Goal: Task Accomplishment & Management: Use online tool/utility

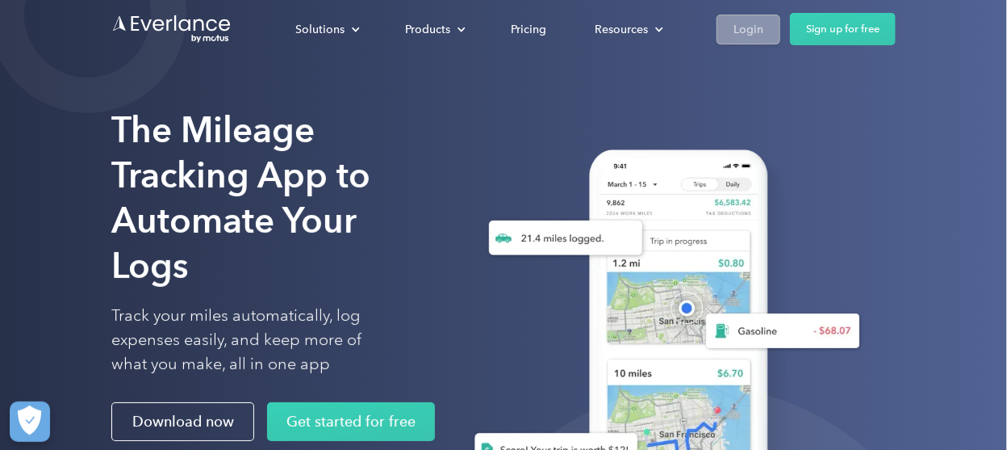
click at [744, 30] on div "Login" at bounding box center [749, 29] width 30 height 20
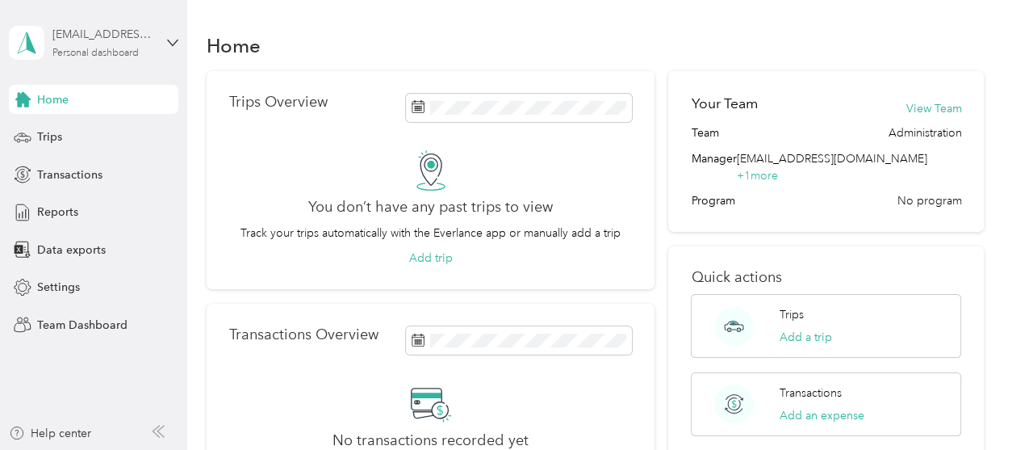
click at [132, 51] on div "Personal dashboard" at bounding box center [95, 53] width 86 height 10
click at [77, 133] on div "Team dashboard" at bounding box center [66, 132] width 86 height 17
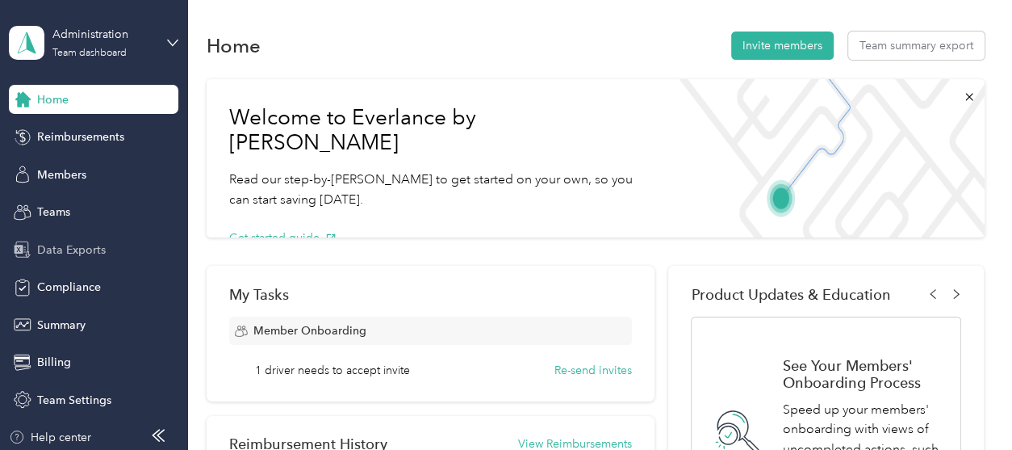
click at [87, 244] on span "Data Exports" at bounding box center [71, 249] width 69 height 17
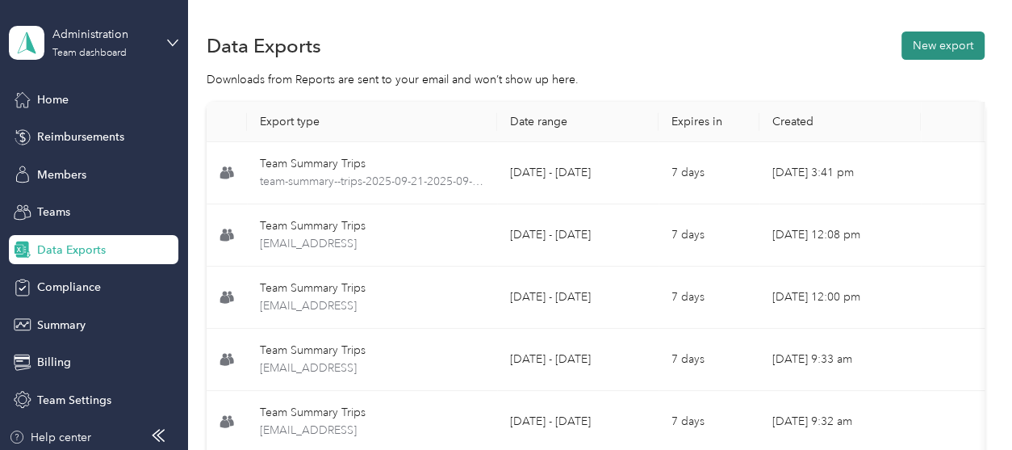
click at [935, 50] on button "New export" at bounding box center [943, 45] width 83 height 28
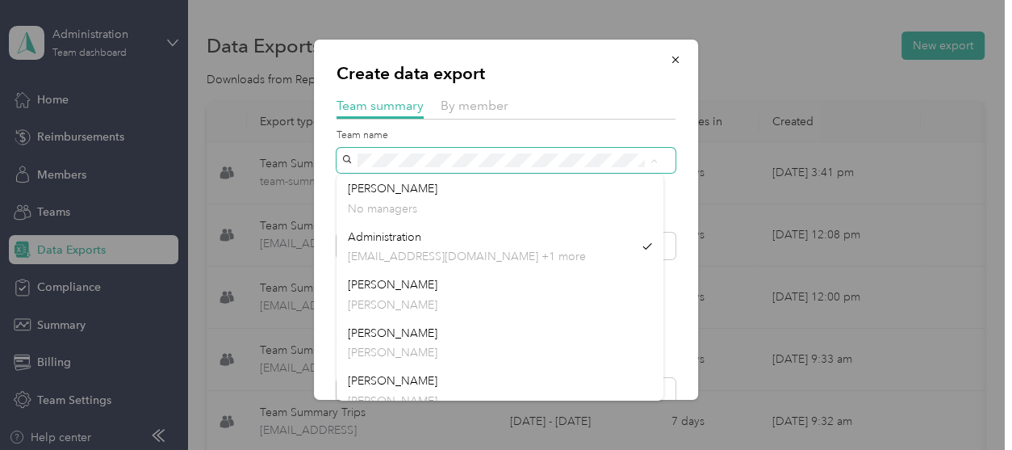
click at [312, 449] on div "Create data export Team summary By member Team name Include direct team members…" at bounding box center [502, 450] width 1004 height 0
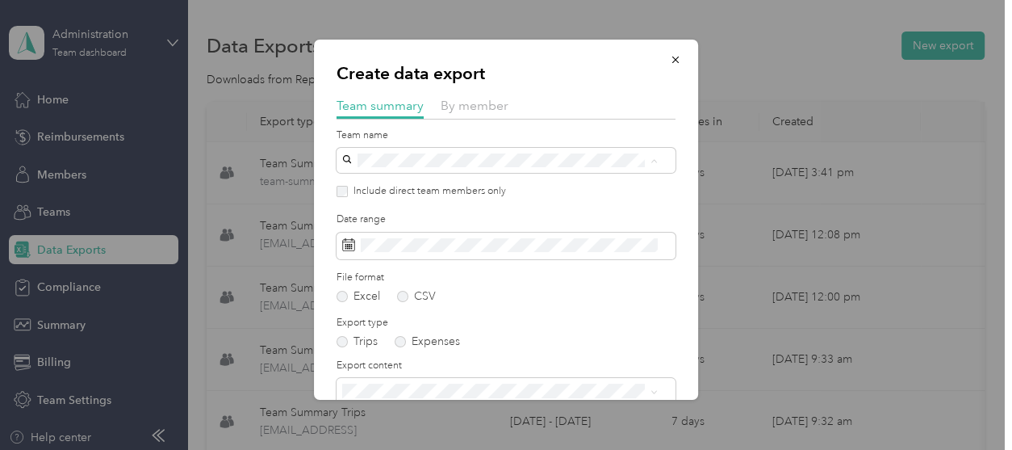
click at [369, 254] on p "[PERSON_NAME]" at bounding box center [500, 256] width 304 height 17
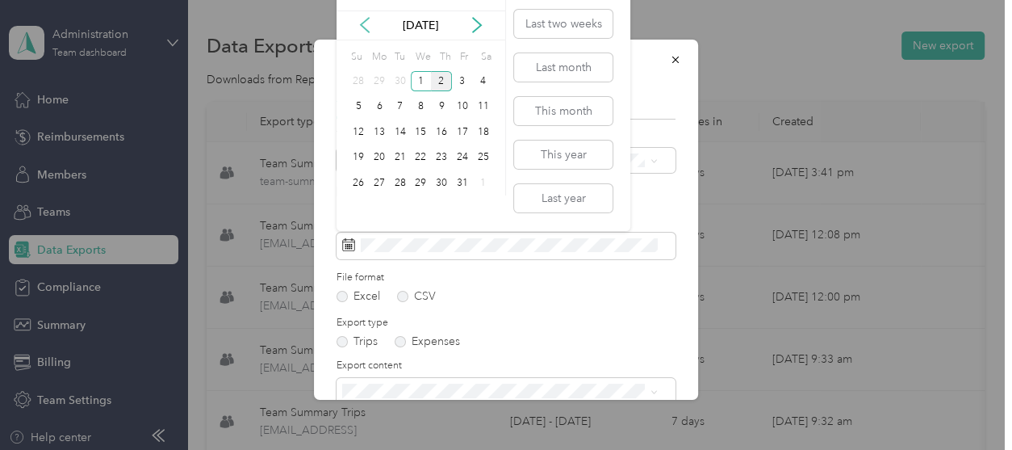
click at [359, 20] on icon at bounding box center [365, 25] width 16 height 16
click at [358, 154] on div "21" at bounding box center [358, 158] width 21 height 20
click at [405, 180] on div "30" at bounding box center [400, 183] width 21 height 20
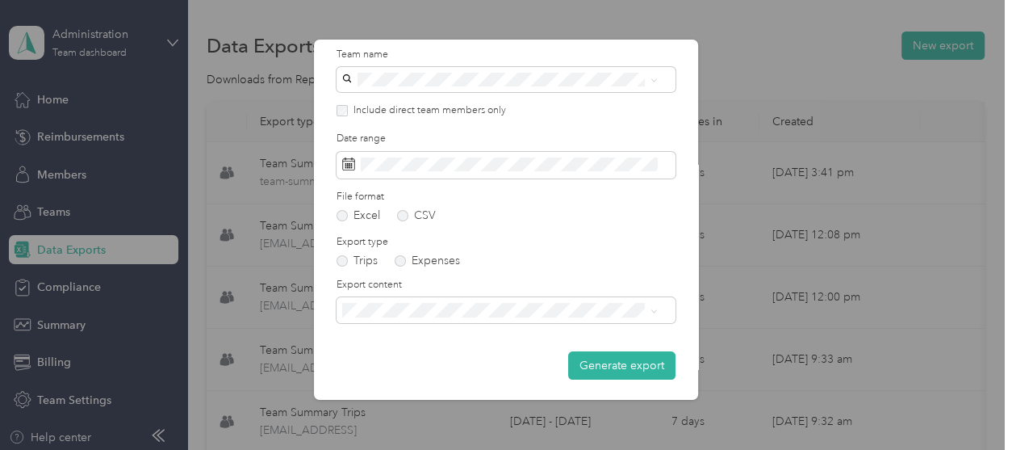
scroll to position [82, 0]
click at [462, 365] on span "Summary and full trips list" at bounding box center [412, 365] width 129 height 14
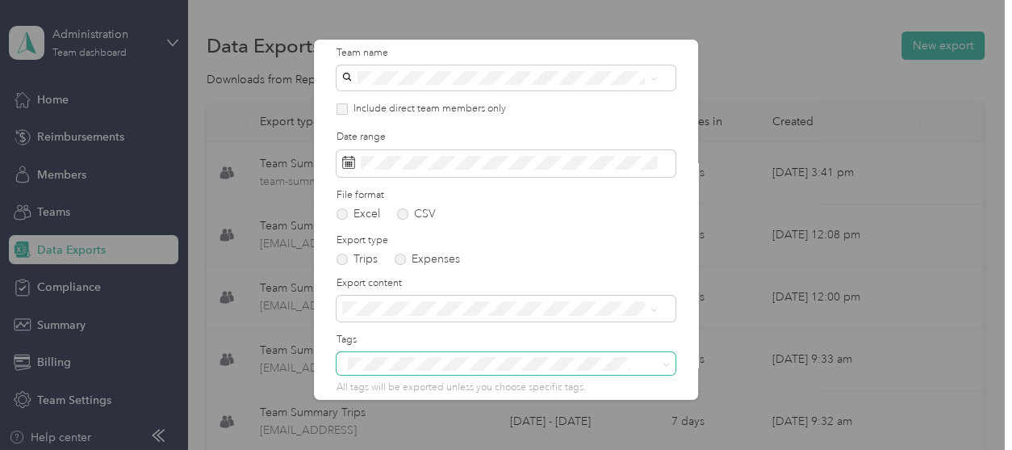
scroll to position [157, 0]
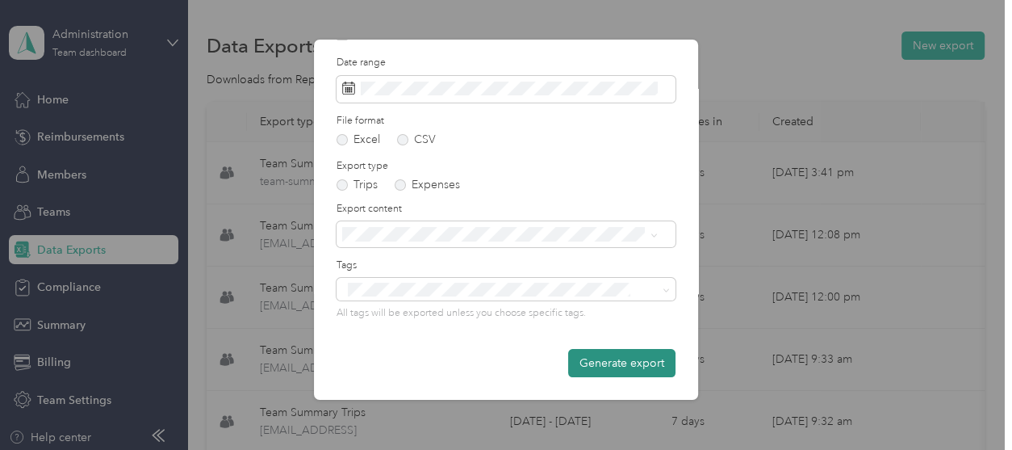
click at [580, 362] on button "Generate export" at bounding box center [621, 363] width 107 height 28
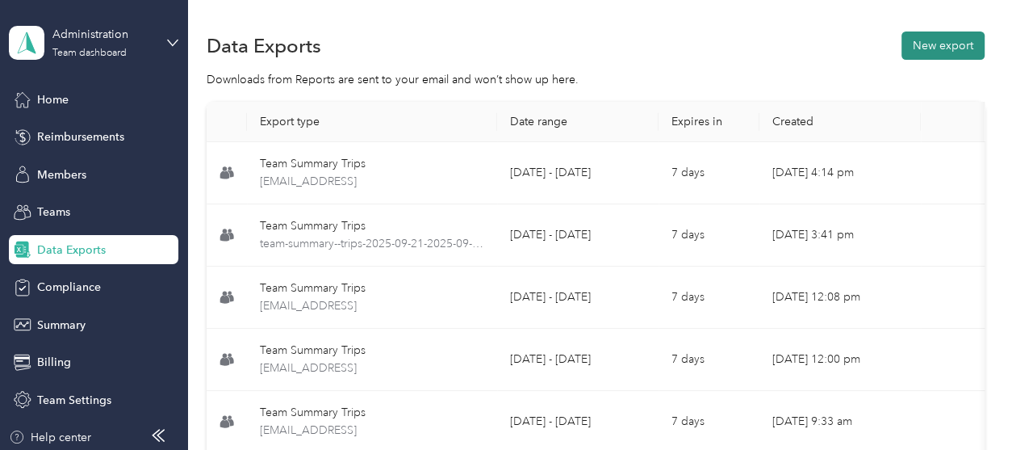
click at [931, 56] on button "New export" at bounding box center [943, 45] width 83 height 28
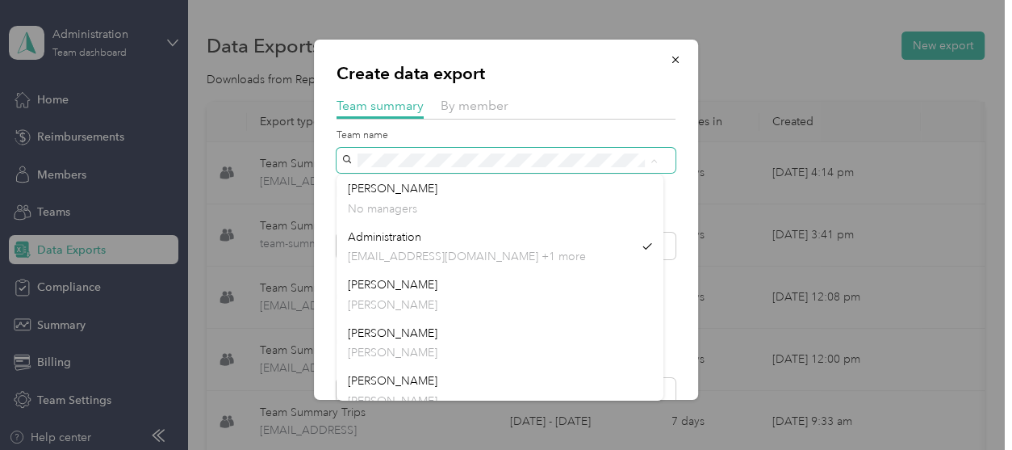
click at [337, 158] on div at bounding box center [506, 160] width 339 height 25
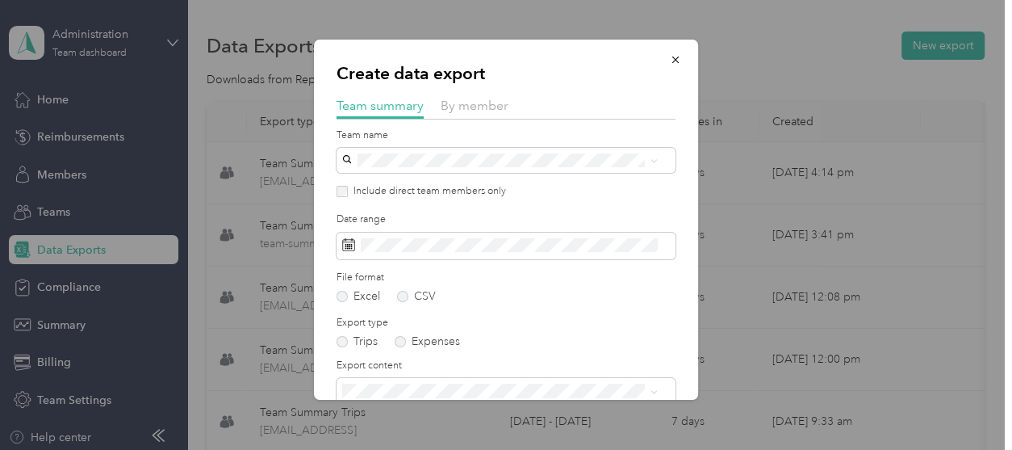
click at [364, 239] on div "[PERSON_NAME] [PERSON_NAME]" at bounding box center [500, 240] width 304 height 37
click at [343, 198] on div "Include direct team members only" at bounding box center [506, 191] width 339 height 15
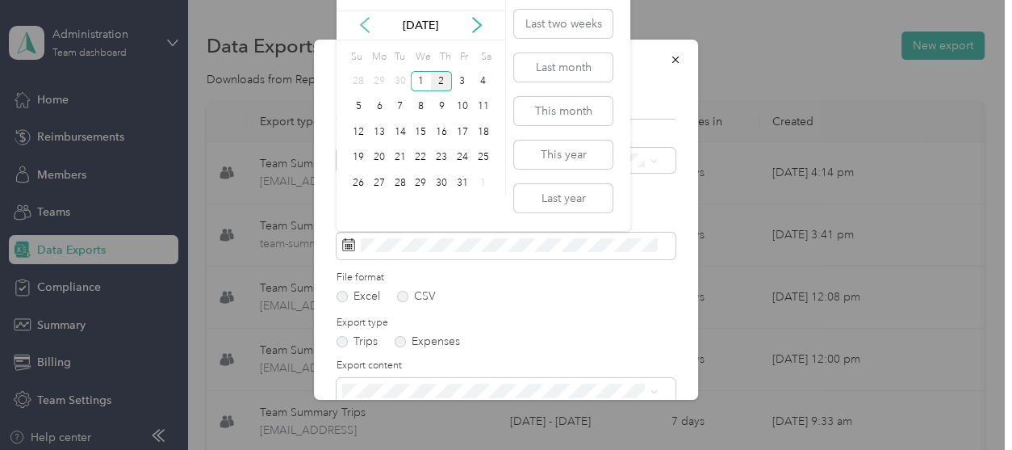
click at [364, 28] on icon at bounding box center [365, 25] width 8 height 15
click at [362, 153] on div "21" at bounding box center [358, 158] width 21 height 20
click at [407, 182] on div "30" at bounding box center [400, 183] width 21 height 20
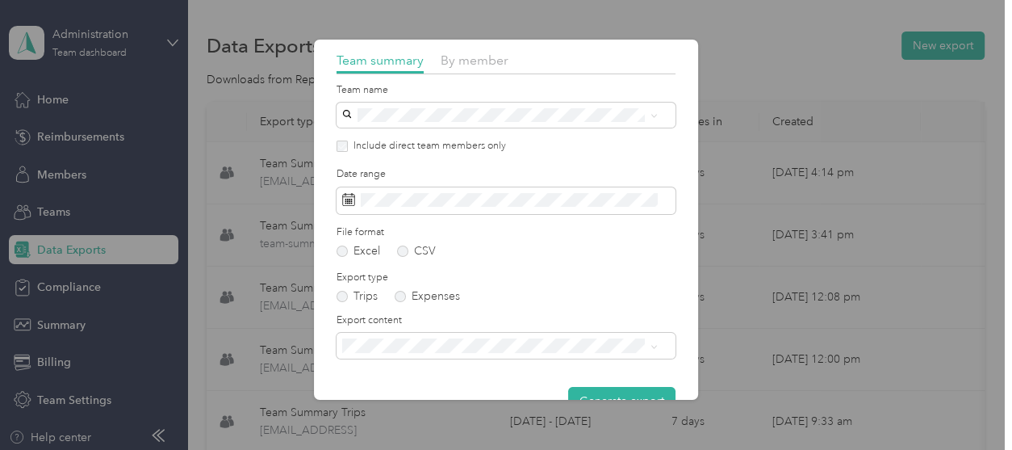
scroll to position [82, 0]
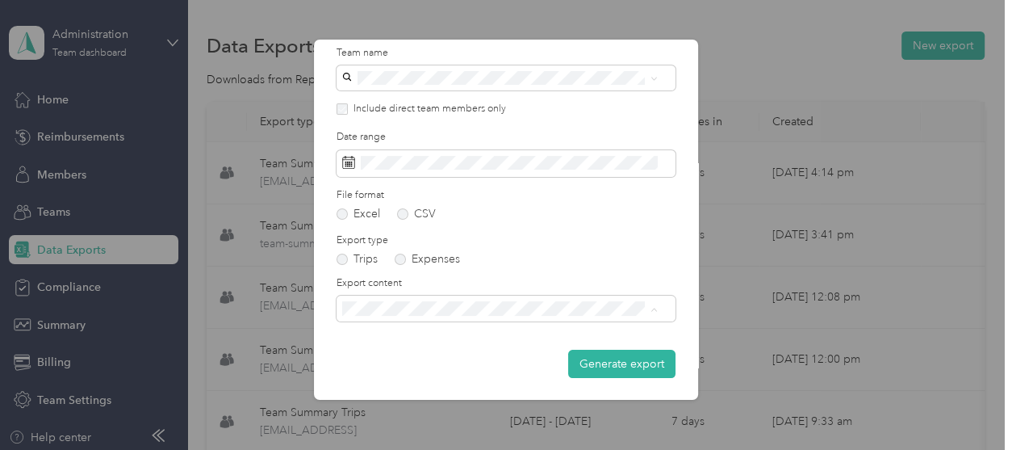
click at [424, 359] on span "Summary and full trips list" at bounding box center [412, 365] width 129 height 14
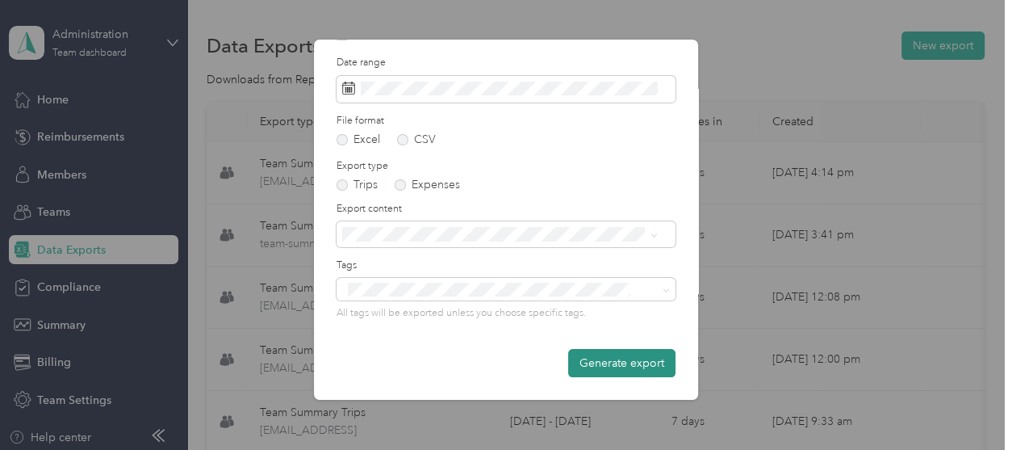
click at [573, 362] on button "Generate export" at bounding box center [621, 363] width 107 height 28
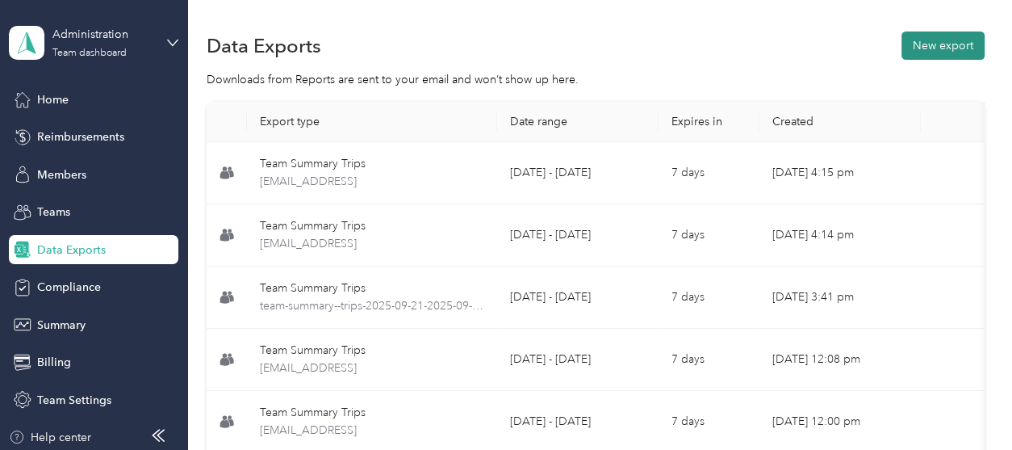
click at [939, 52] on button "New export" at bounding box center [943, 45] width 83 height 28
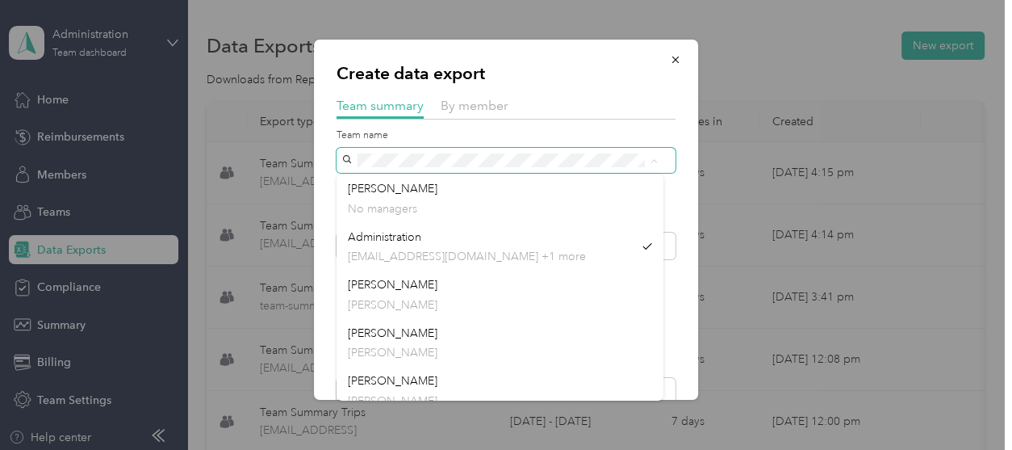
click at [330, 153] on div "Create data export Team summary By member Team name Include direct team members…" at bounding box center [506, 220] width 384 height 360
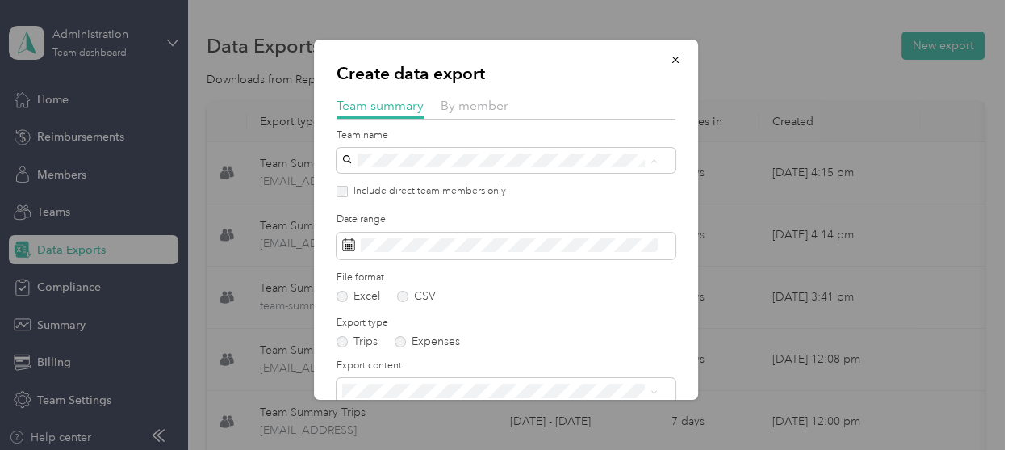
click at [365, 250] on p "[PERSON_NAME]" at bounding box center [500, 256] width 304 height 17
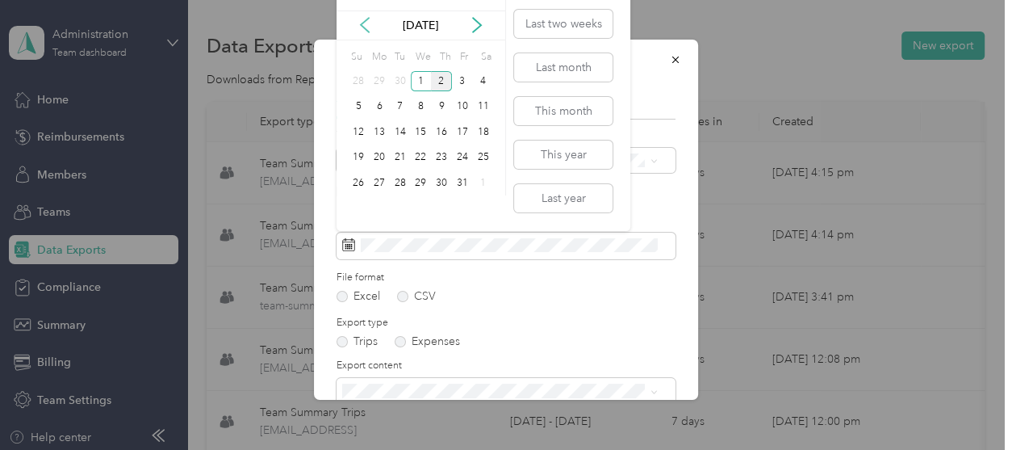
click at [364, 27] on icon at bounding box center [365, 25] width 8 height 15
click at [356, 151] on div "21" at bounding box center [358, 158] width 21 height 20
click at [393, 179] on div "30" at bounding box center [400, 183] width 21 height 20
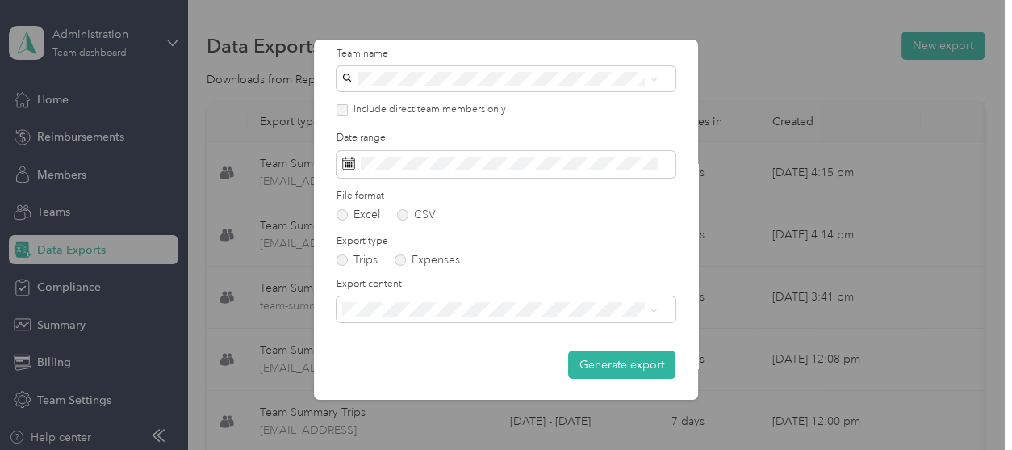
scroll to position [82, 0]
click at [446, 361] on span "Summary and full trips list" at bounding box center [412, 365] width 129 height 14
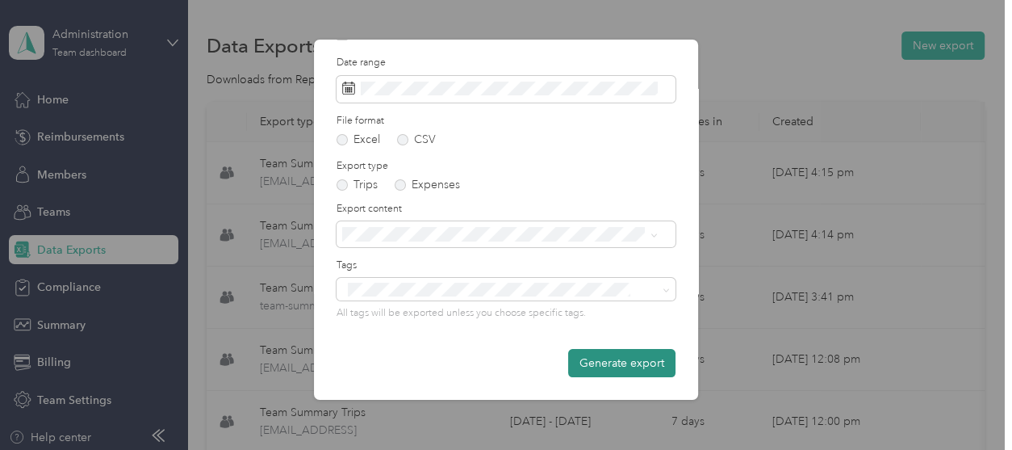
click at [574, 356] on button "Generate export" at bounding box center [621, 363] width 107 height 28
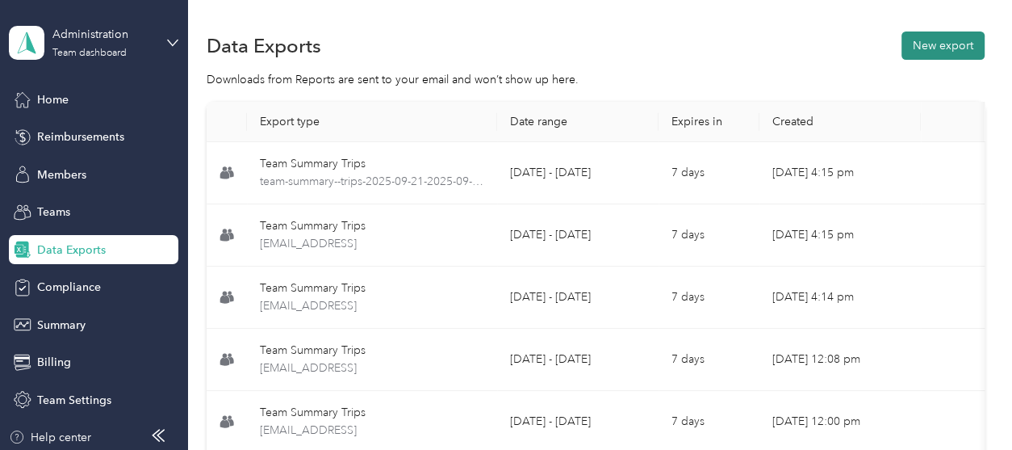
click at [927, 42] on button "New export" at bounding box center [943, 45] width 83 height 28
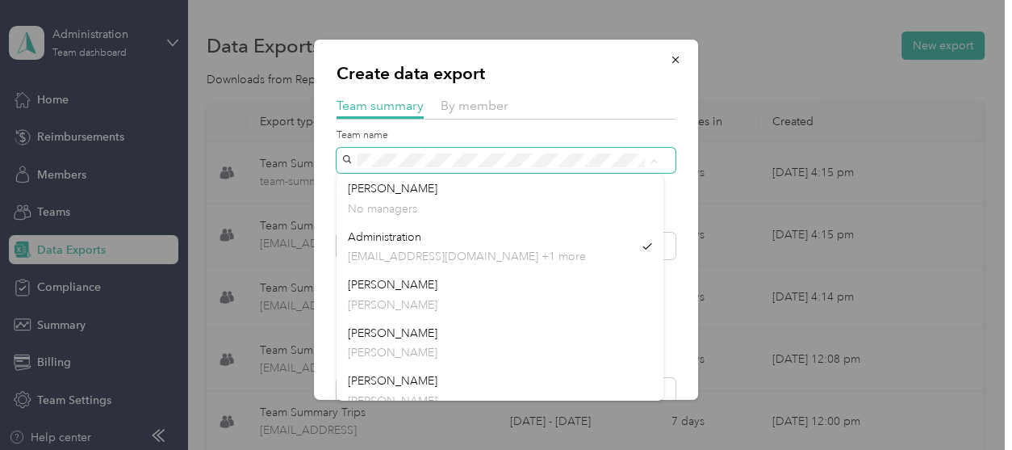
click at [320, 160] on div "Create data export Team summary By member Team name Include direct team members…" at bounding box center [506, 220] width 384 height 360
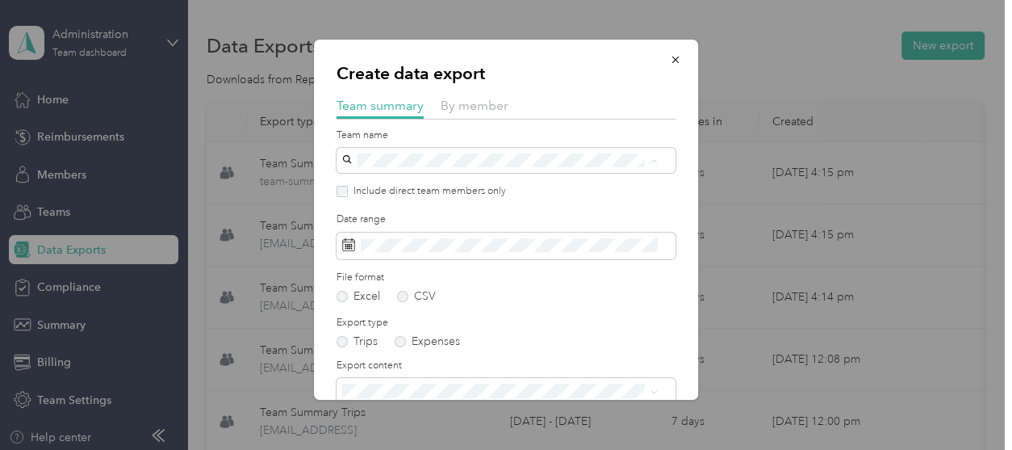
click at [378, 248] on p "[PERSON_NAME]" at bounding box center [500, 256] width 304 height 17
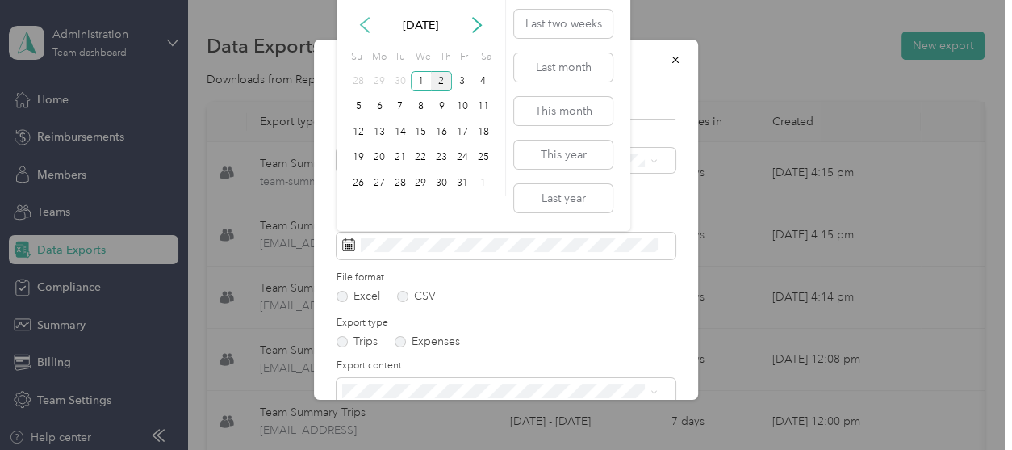
click at [366, 25] on icon at bounding box center [365, 25] width 16 height 16
click at [362, 151] on div "21" at bounding box center [358, 158] width 21 height 20
click at [401, 179] on div "30" at bounding box center [400, 183] width 21 height 20
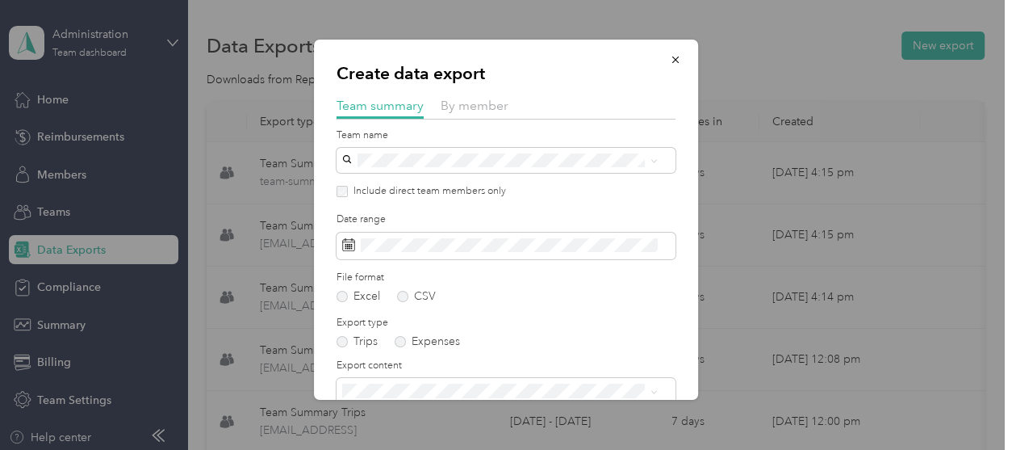
scroll to position [82, 0]
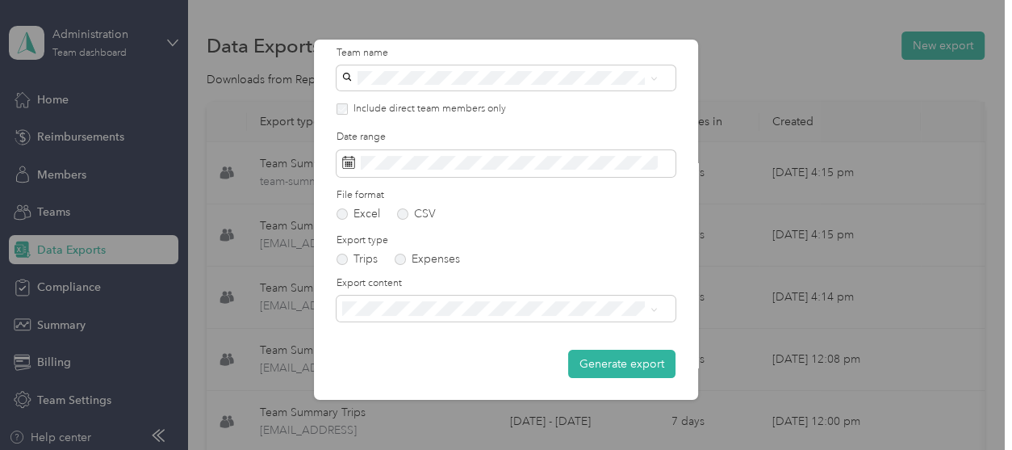
click at [403, 358] on span "Summary and full trips list" at bounding box center [412, 363] width 129 height 14
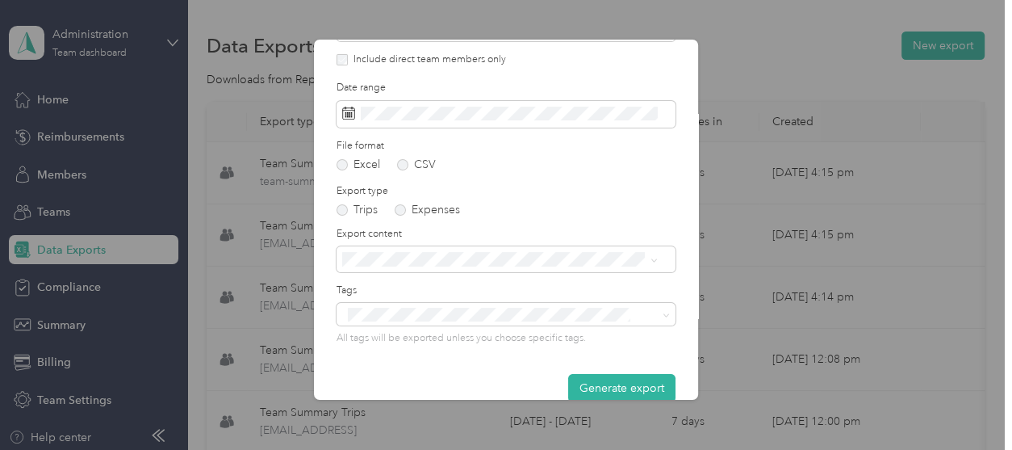
scroll to position [157, 0]
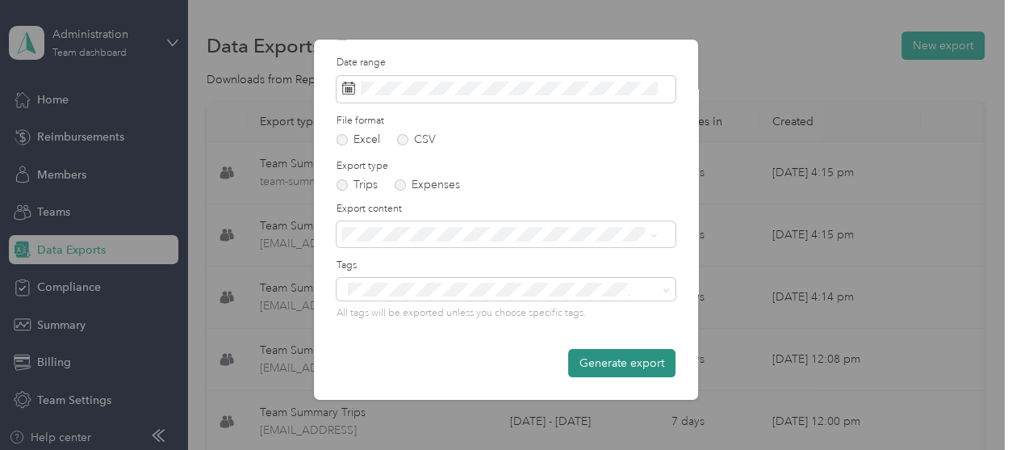
click at [597, 361] on button "Generate export" at bounding box center [621, 363] width 107 height 28
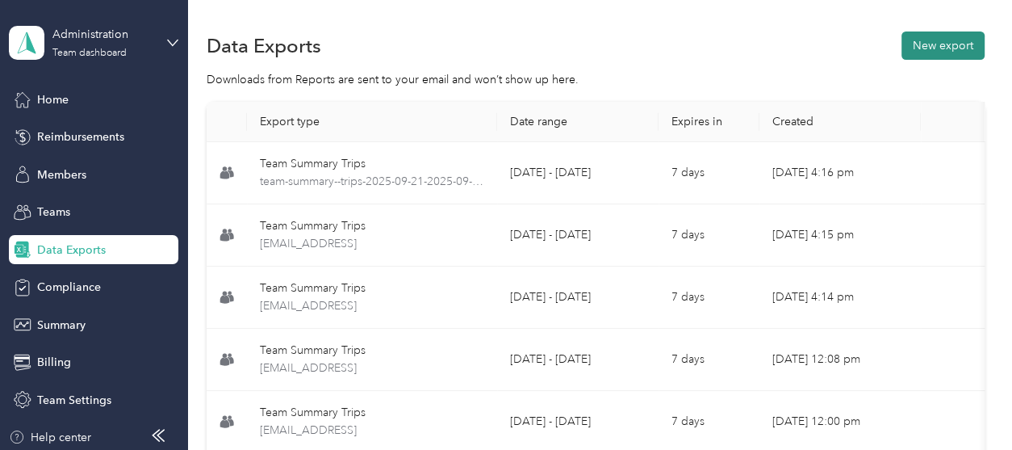
click at [945, 37] on button "New export" at bounding box center [943, 45] width 83 height 28
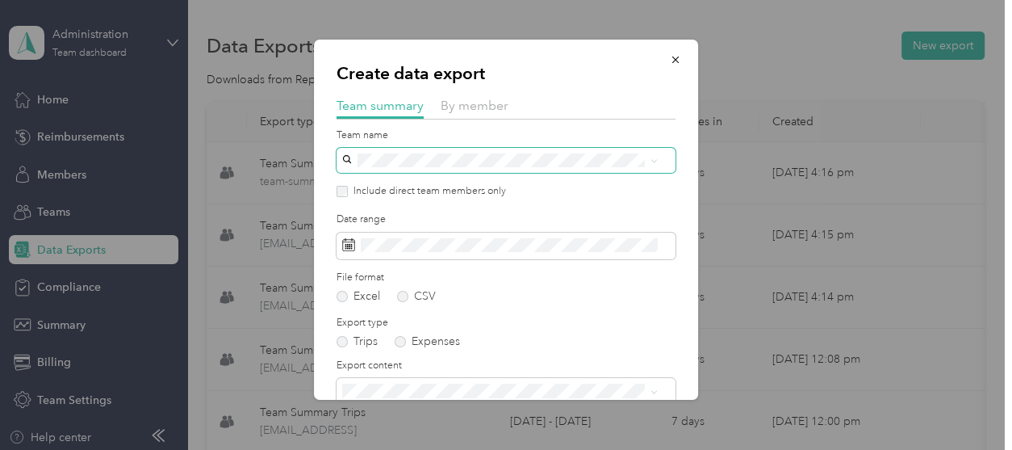
click at [453, 151] on span at bounding box center [506, 160] width 339 height 25
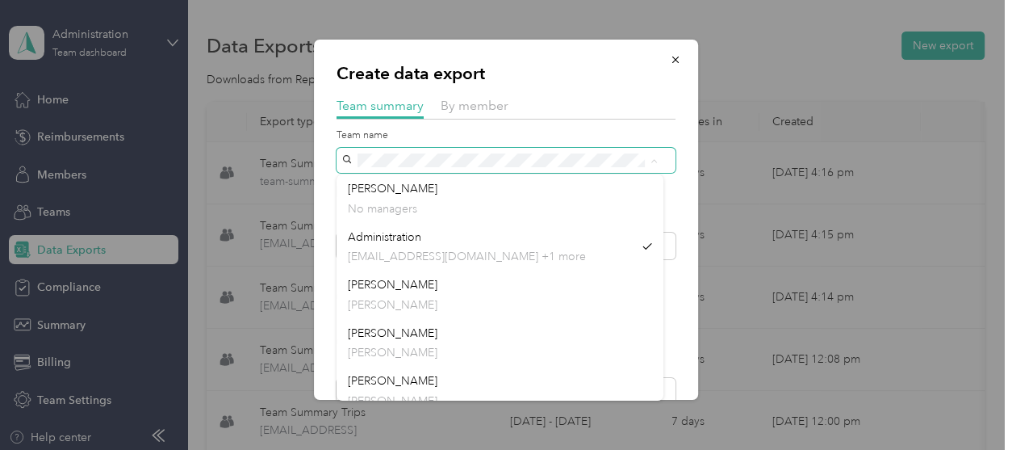
click at [333, 149] on div "Create data export Team summary By member Team name Include direct team members…" at bounding box center [506, 220] width 384 height 360
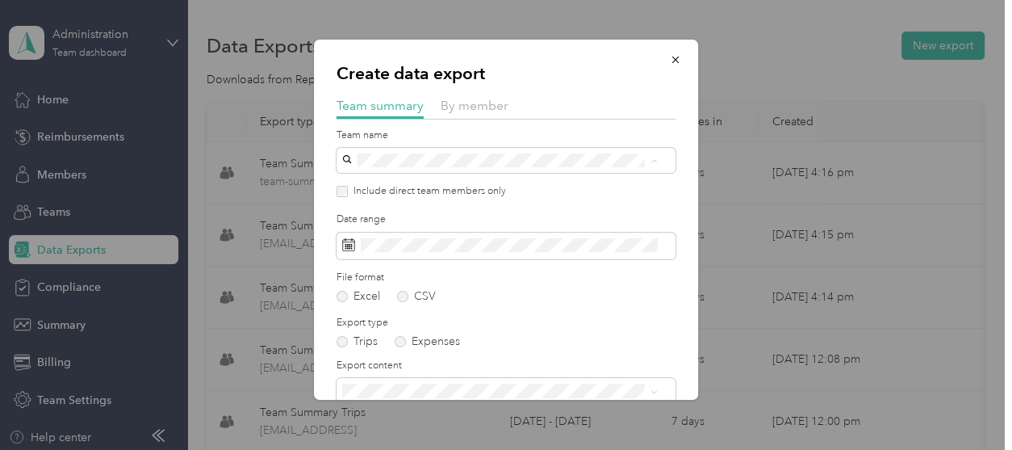
click at [391, 333] on span "[PERSON_NAME]" at bounding box center [393, 333] width 90 height 14
click at [397, 253] on span at bounding box center [506, 245] width 339 height 27
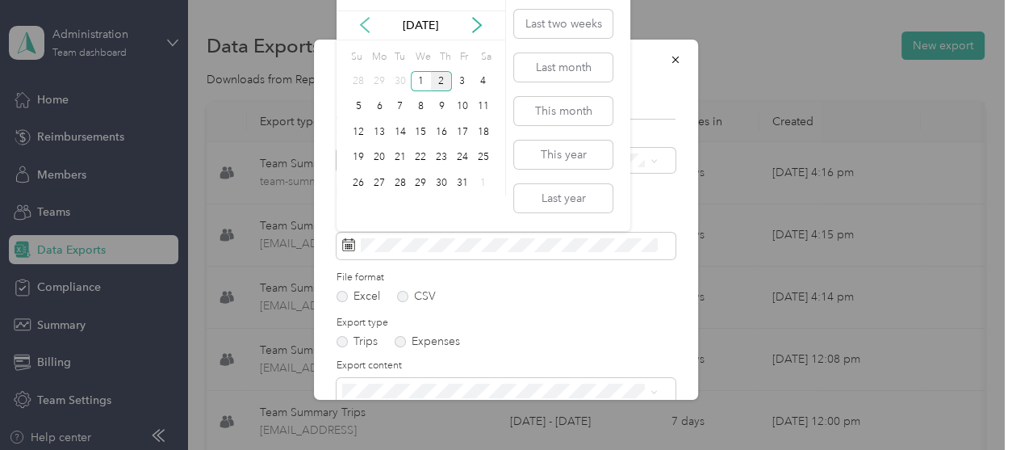
click at [365, 21] on icon at bounding box center [365, 25] width 8 height 15
click at [356, 156] on div "21" at bounding box center [358, 158] width 21 height 20
click at [404, 179] on div "30" at bounding box center [400, 183] width 21 height 20
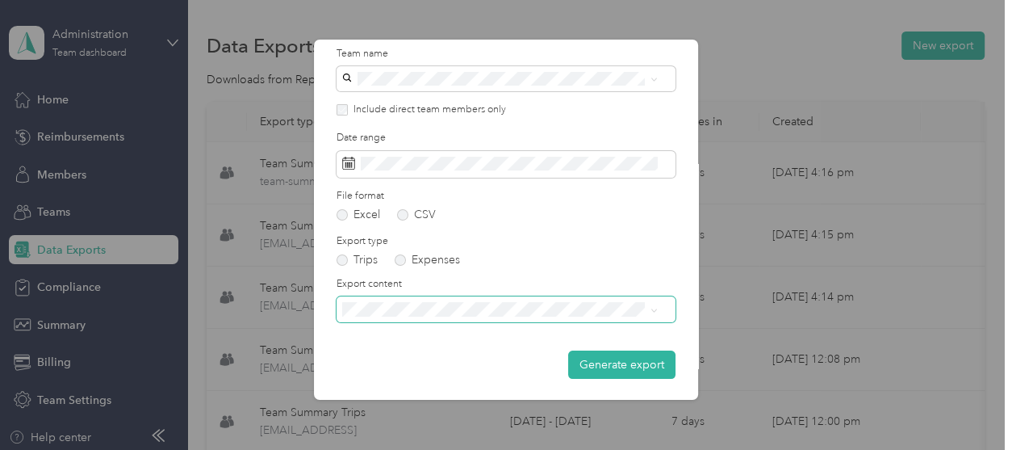
scroll to position [82, 0]
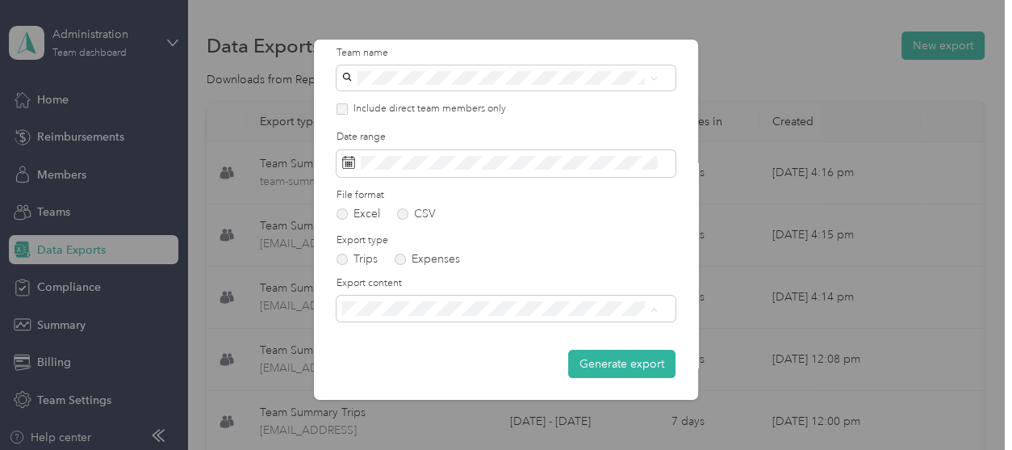
click at [409, 354] on li "Summary and full trips list" at bounding box center [500, 364] width 327 height 28
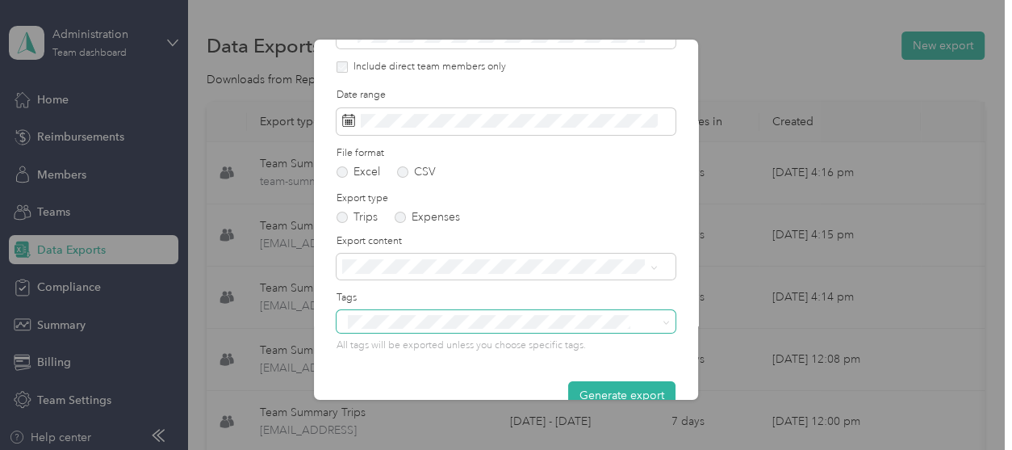
scroll to position [157, 0]
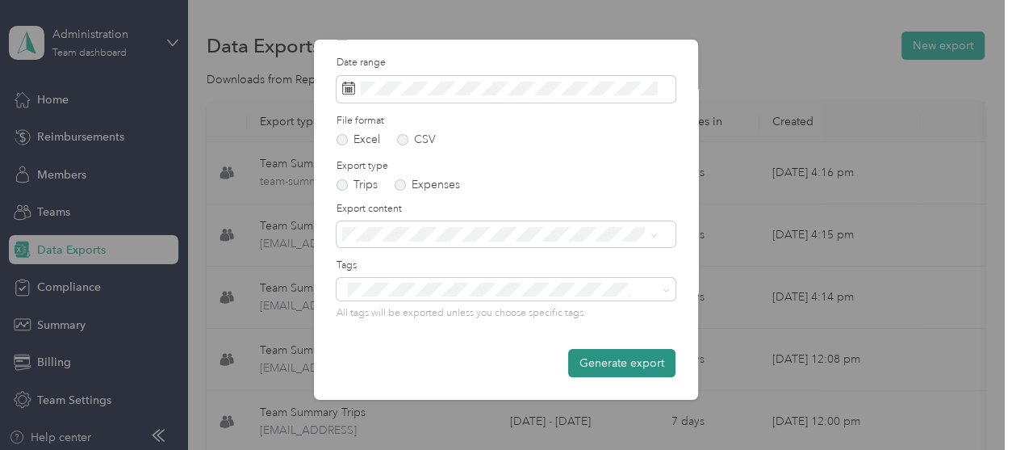
click at [568, 365] on button "Generate export" at bounding box center [621, 363] width 107 height 28
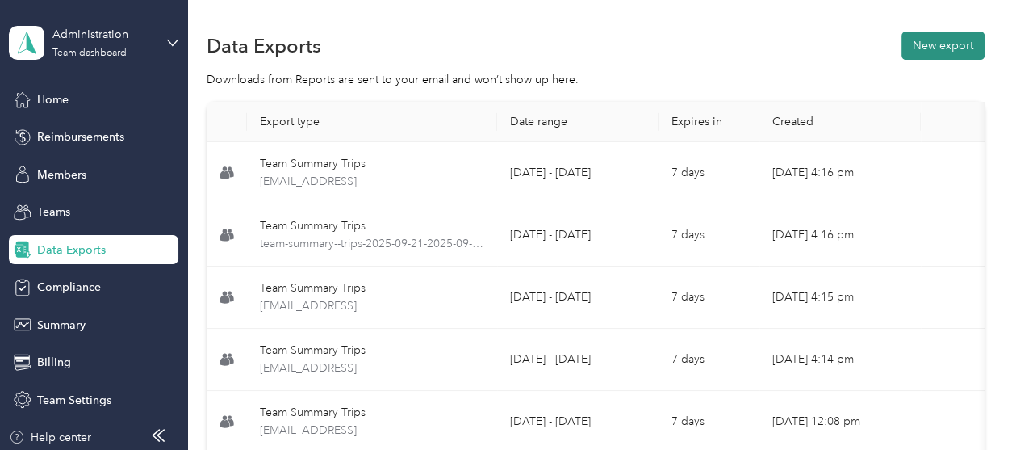
click at [918, 42] on button "New export" at bounding box center [943, 45] width 83 height 28
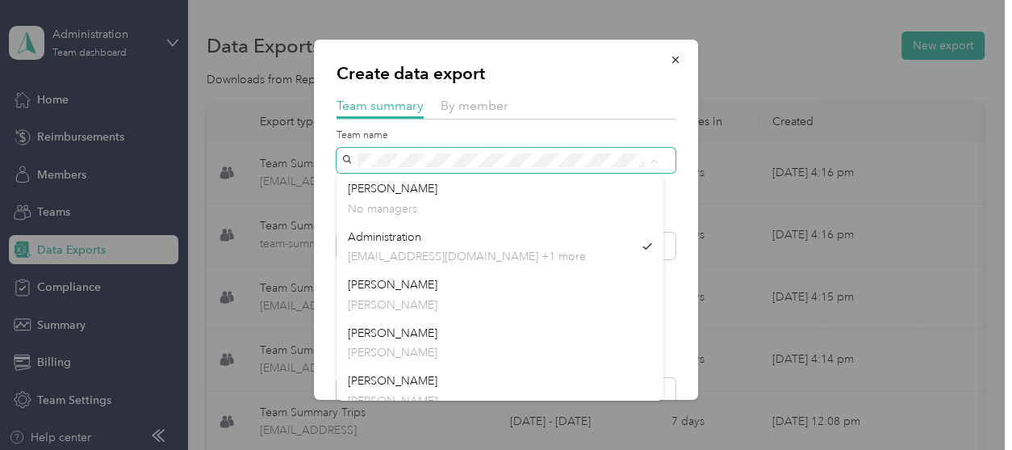
click at [308, 449] on div "Create data export Team summary By member Team name Include direct team members…" at bounding box center [502, 450] width 1004 height 0
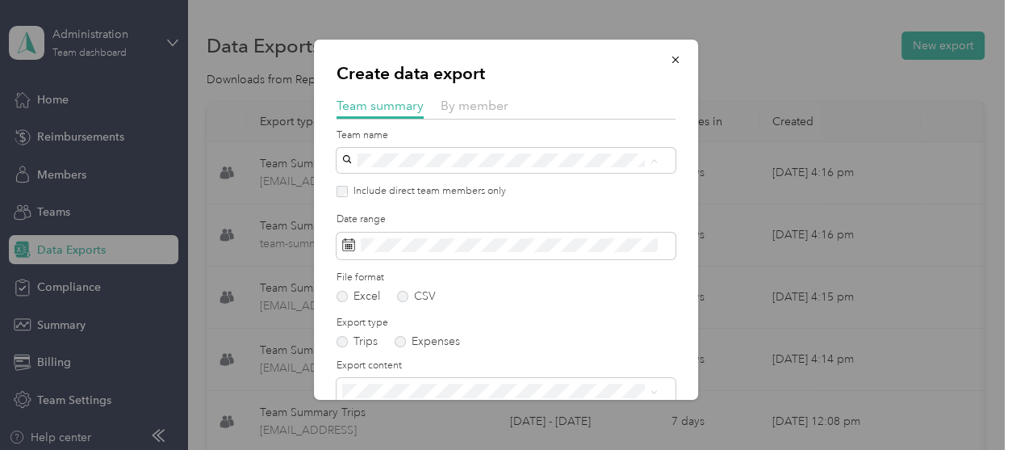
click at [366, 245] on div "[PERSON_NAME] [PERSON_NAME]" at bounding box center [500, 246] width 304 height 37
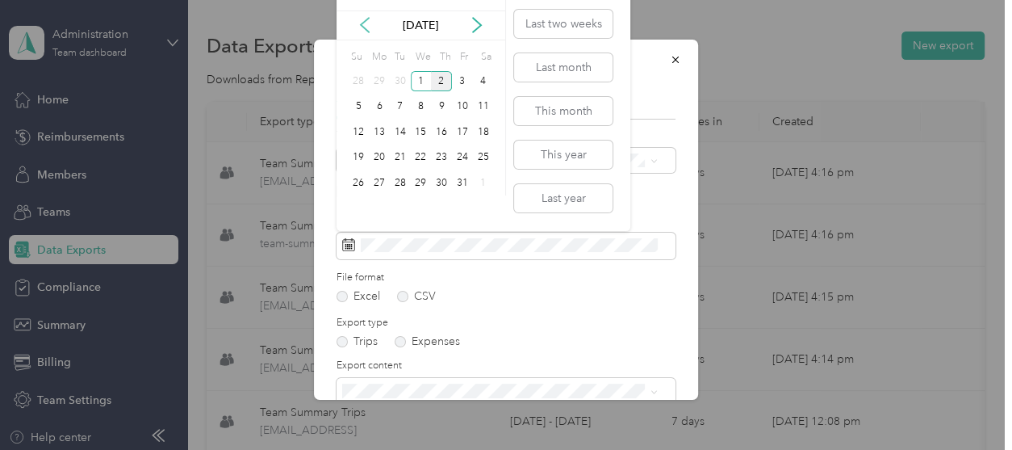
click at [364, 23] on icon at bounding box center [365, 25] width 16 height 16
click at [358, 156] on div "21" at bounding box center [358, 158] width 21 height 20
click at [395, 181] on div "30" at bounding box center [400, 183] width 21 height 20
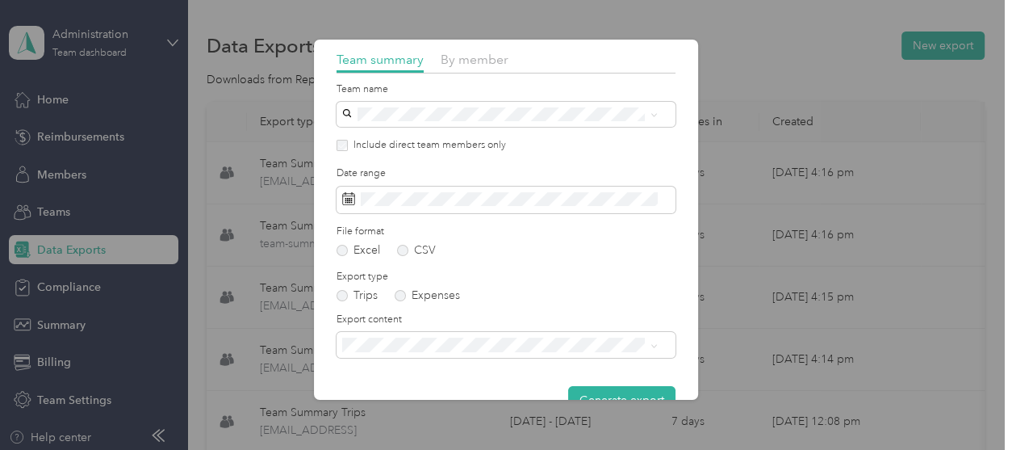
scroll to position [82, 0]
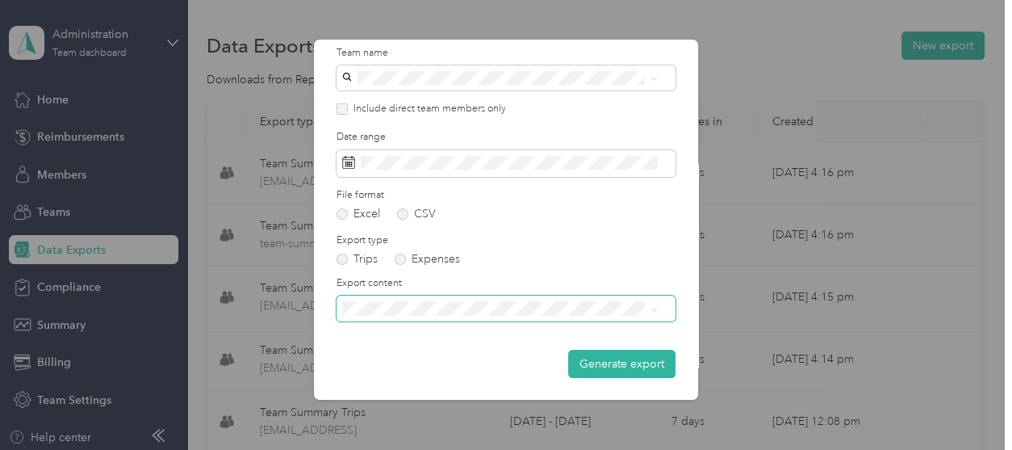
click at [422, 292] on div "Export content" at bounding box center [506, 298] width 339 height 45
click at [422, 299] on span at bounding box center [506, 307] width 339 height 25
click at [427, 365] on span "Summary and full trips list" at bounding box center [412, 365] width 129 height 14
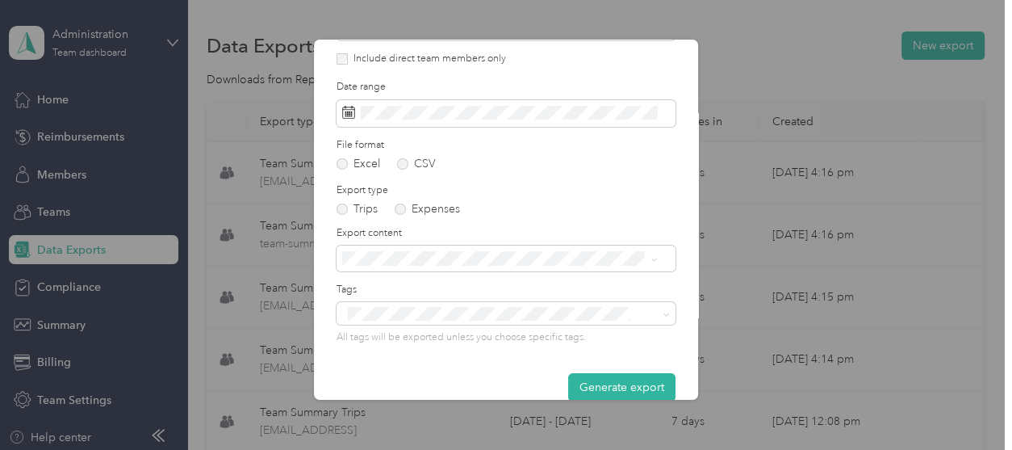
scroll to position [157, 0]
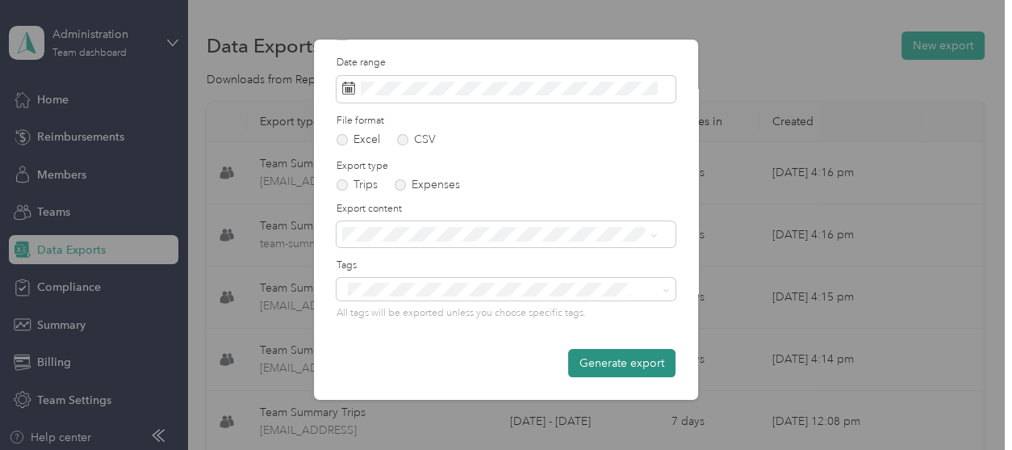
click at [599, 366] on button "Generate export" at bounding box center [621, 363] width 107 height 28
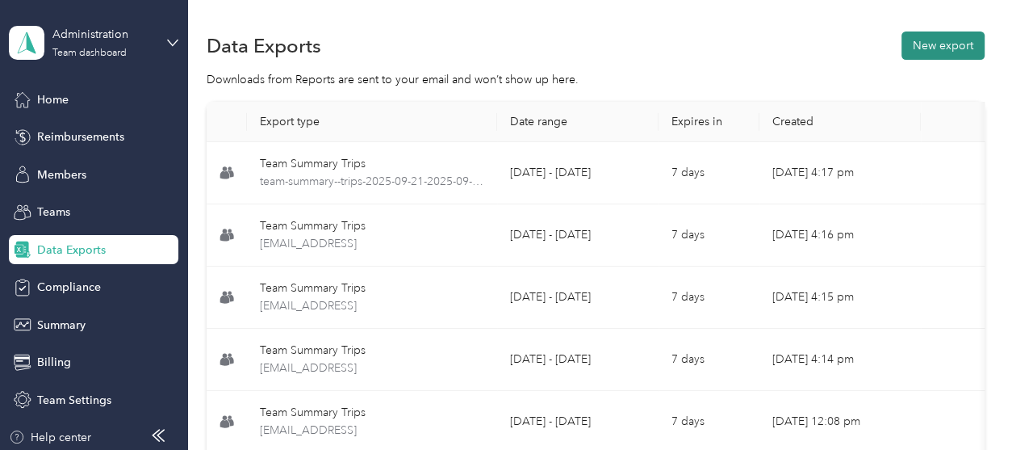
click at [938, 48] on button "New export" at bounding box center [943, 45] width 83 height 28
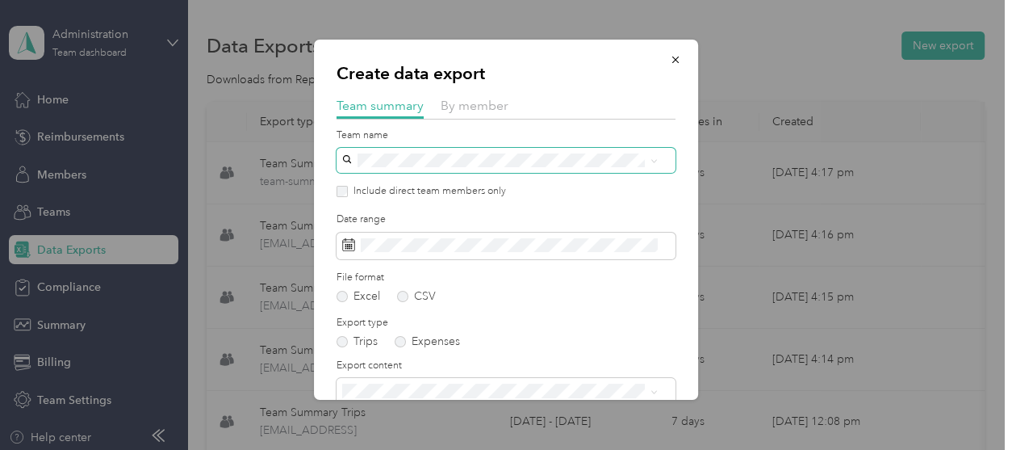
click at [493, 148] on span at bounding box center [506, 160] width 339 height 25
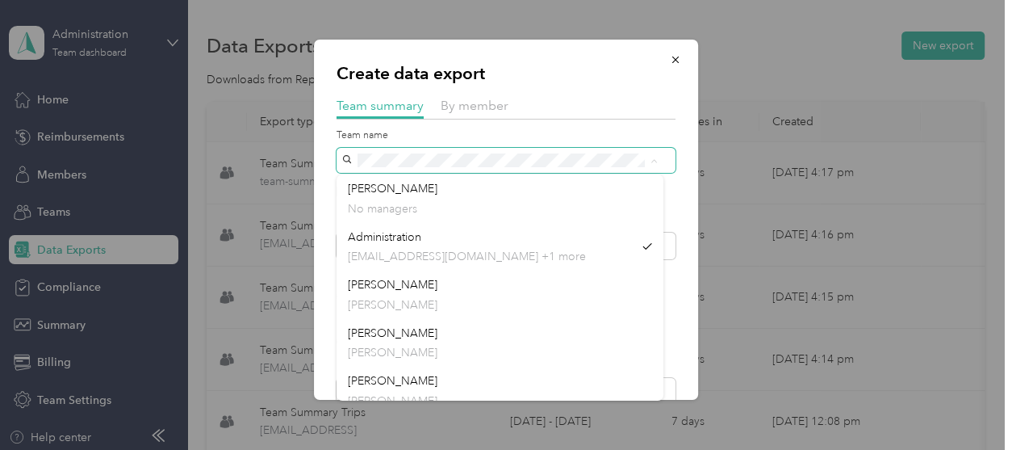
click at [337, 155] on span at bounding box center [506, 160] width 339 height 25
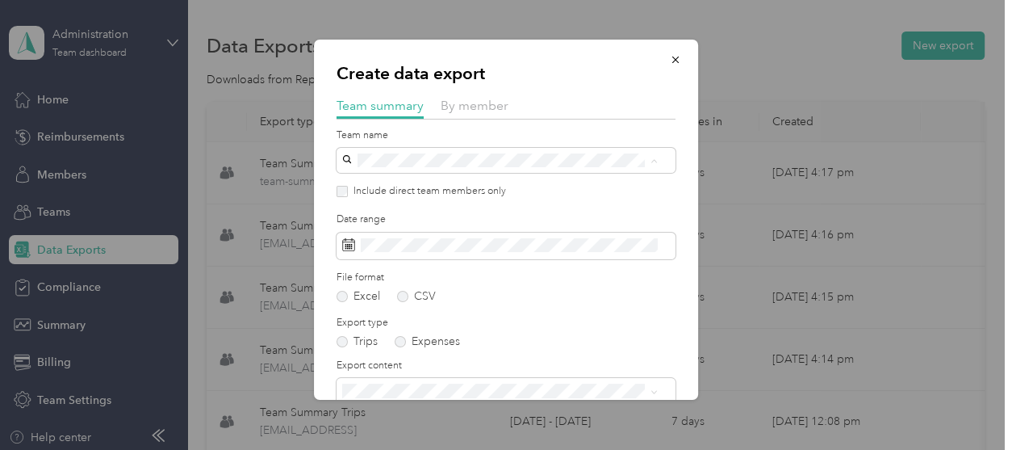
click at [382, 282] on span "[PERSON_NAME]" at bounding box center [393, 285] width 90 height 14
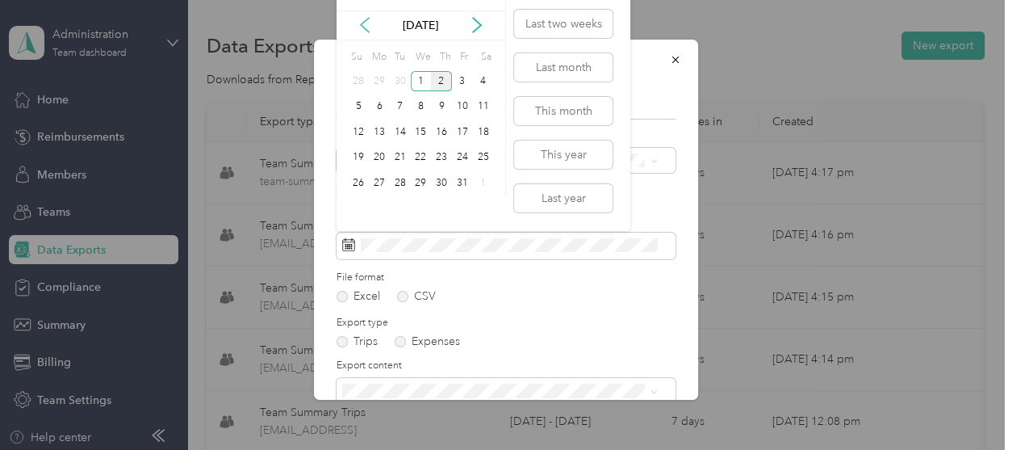
click at [361, 23] on icon at bounding box center [365, 25] width 8 height 15
click at [361, 154] on div "21" at bounding box center [358, 158] width 21 height 20
click at [404, 180] on div "30" at bounding box center [400, 183] width 21 height 20
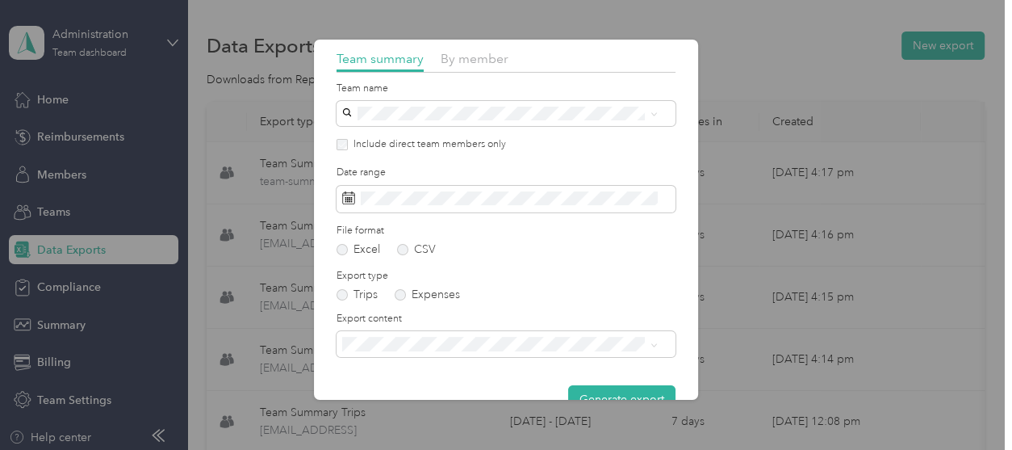
scroll to position [82, 0]
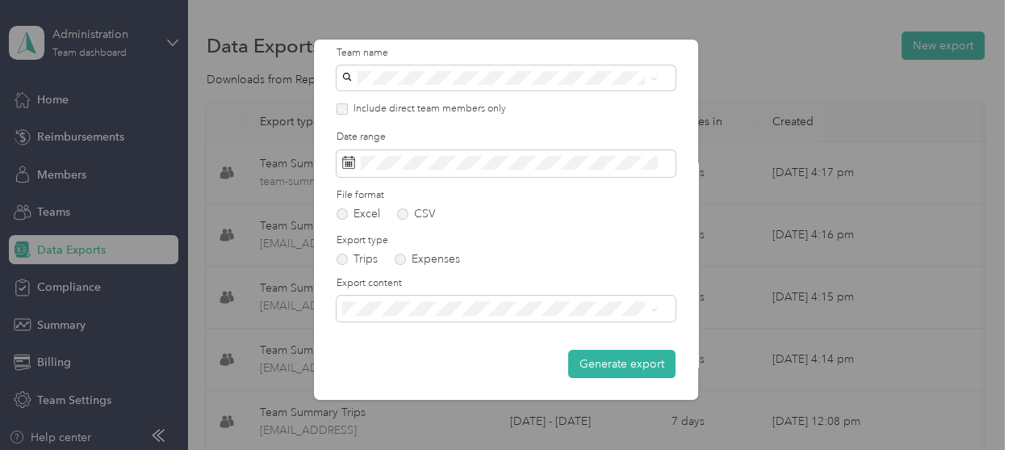
click at [429, 366] on span "Summary and full trips list" at bounding box center [412, 365] width 129 height 14
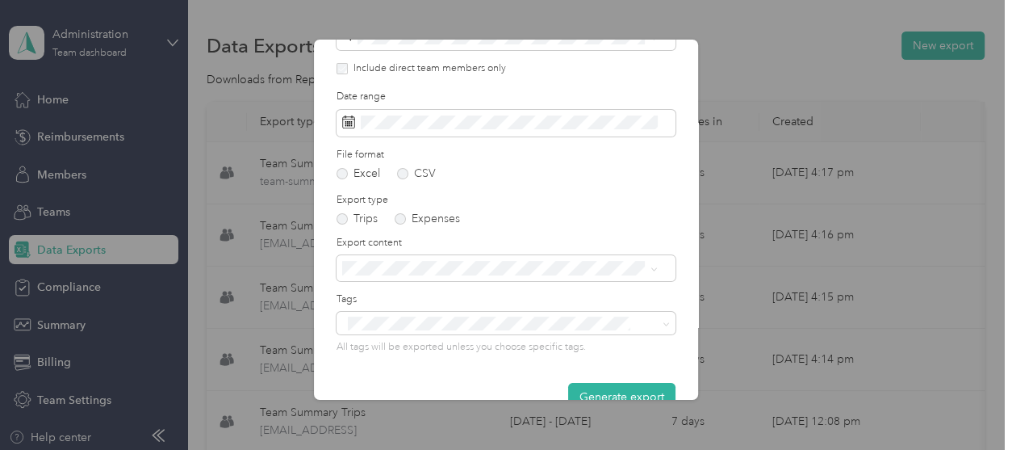
scroll to position [157, 0]
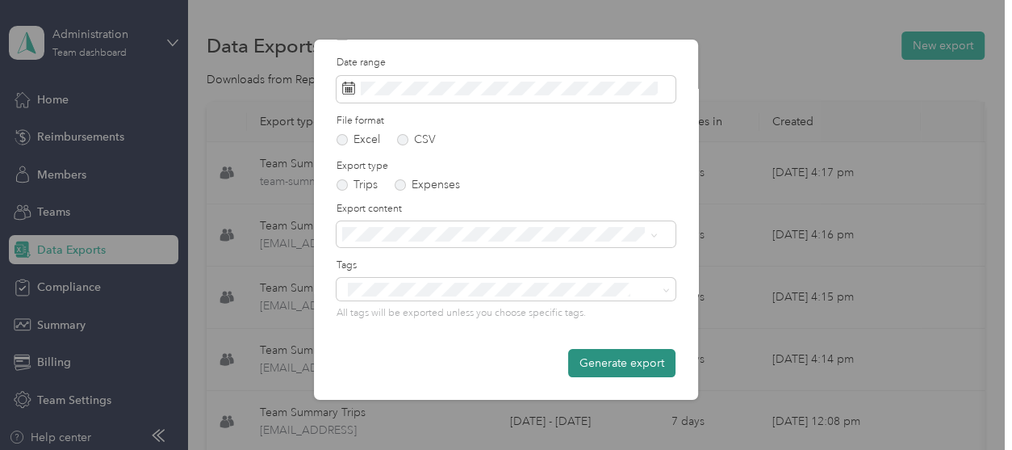
click at [588, 366] on button "Generate export" at bounding box center [621, 363] width 107 height 28
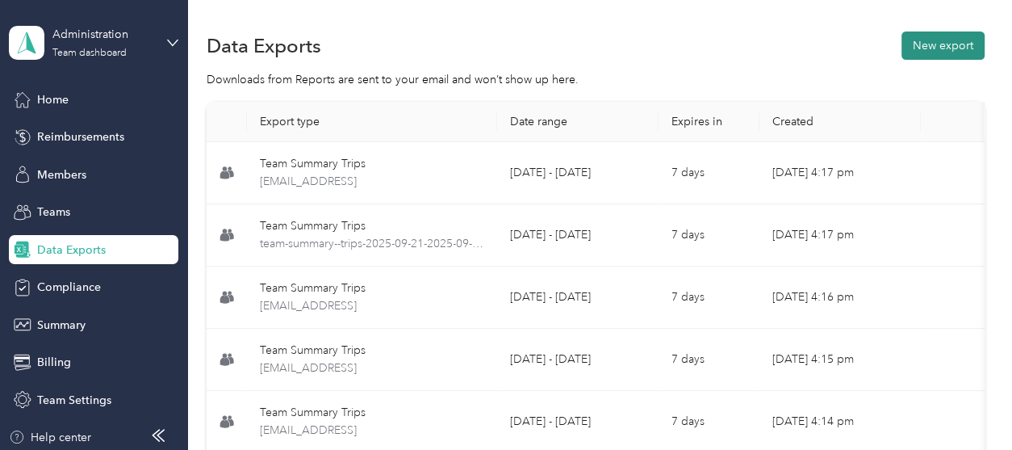
click at [916, 40] on button "New export" at bounding box center [943, 45] width 83 height 28
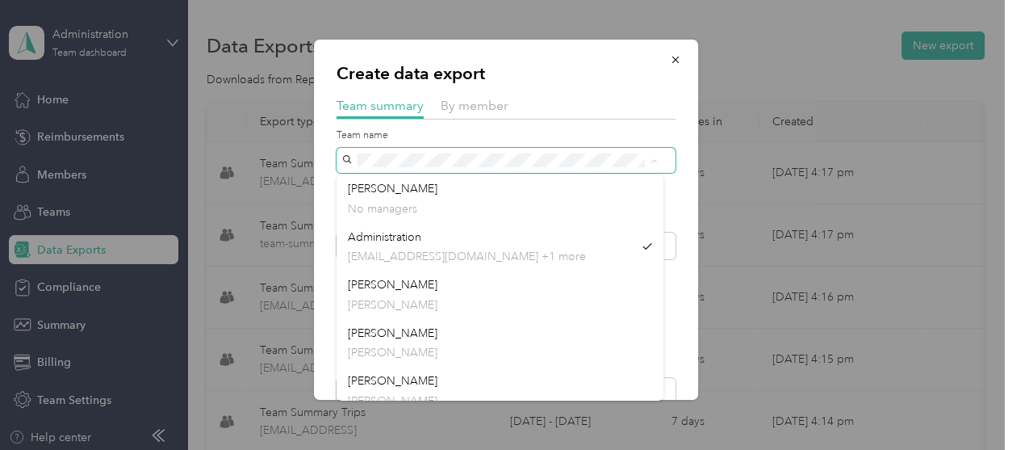
click at [344, 150] on span at bounding box center [506, 160] width 339 height 25
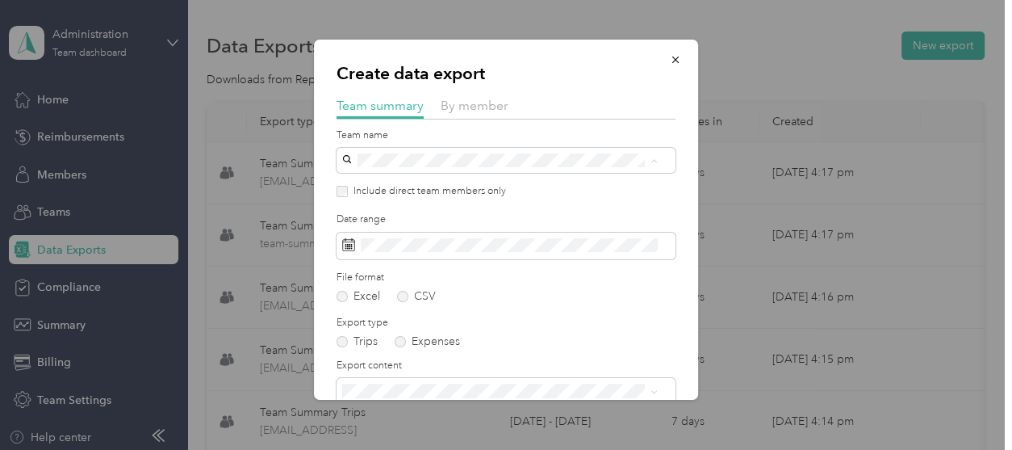
click at [360, 235] on span "[PERSON_NAME]" at bounding box center [393, 237] width 90 height 14
click at [383, 254] on span at bounding box center [506, 245] width 339 height 27
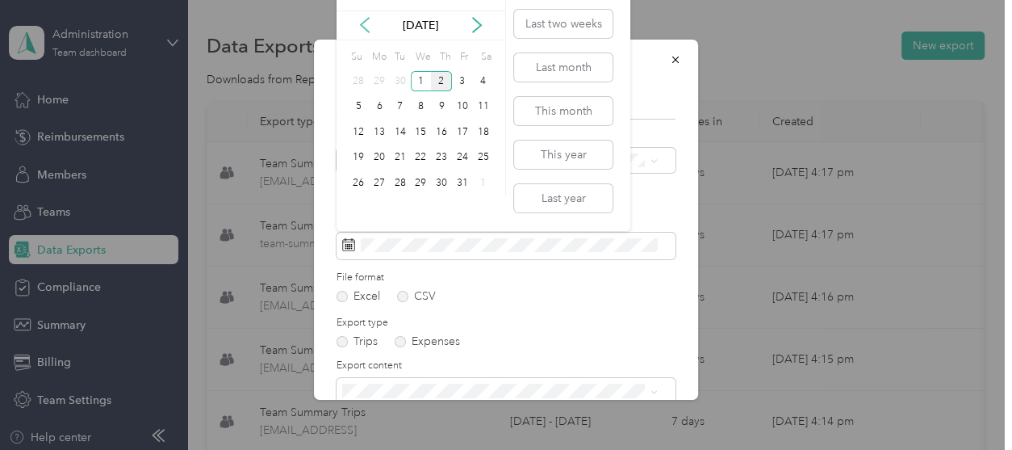
click at [366, 25] on icon at bounding box center [365, 25] width 16 height 16
click at [359, 152] on div "21" at bounding box center [358, 158] width 21 height 20
click at [402, 180] on div "30" at bounding box center [400, 183] width 21 height 20
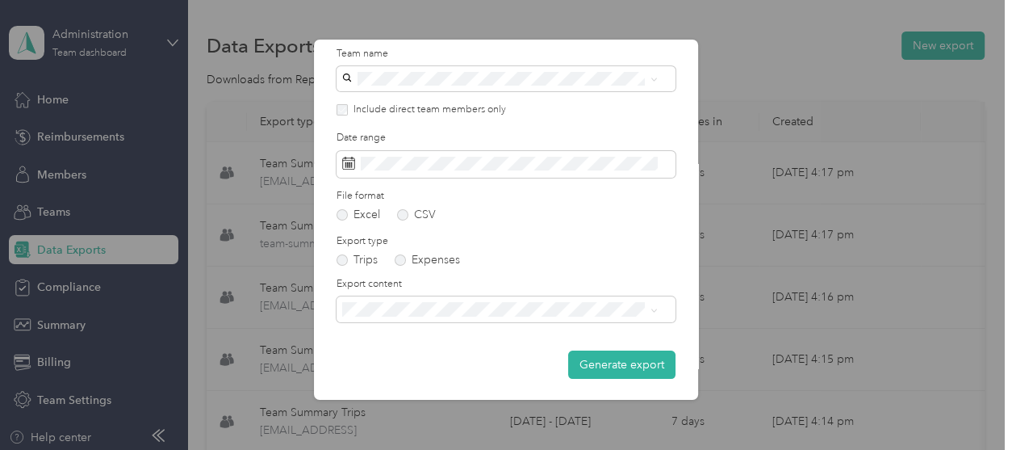
scroll to position [82, 0]
click at [387, 365] on span "Summary and full trips list" at bounding box center [412, 365] width 129 height 14
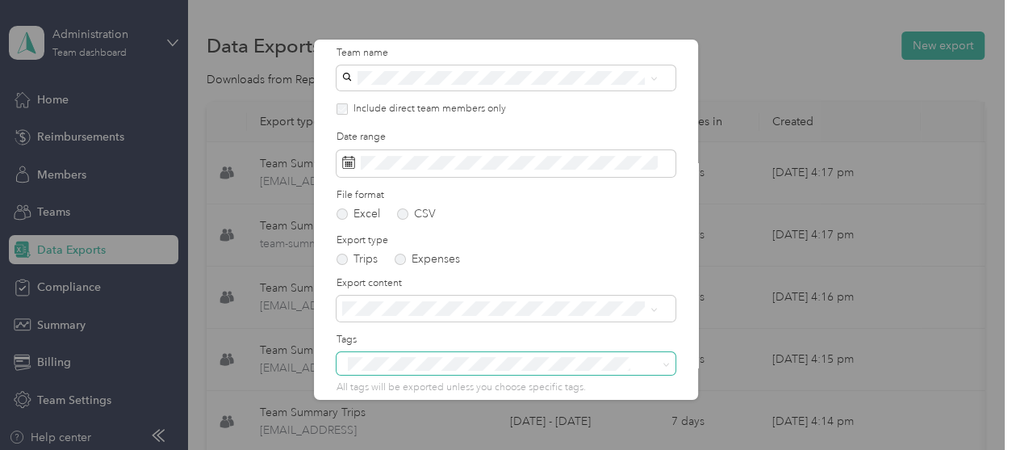
scroll to position [157, 0]
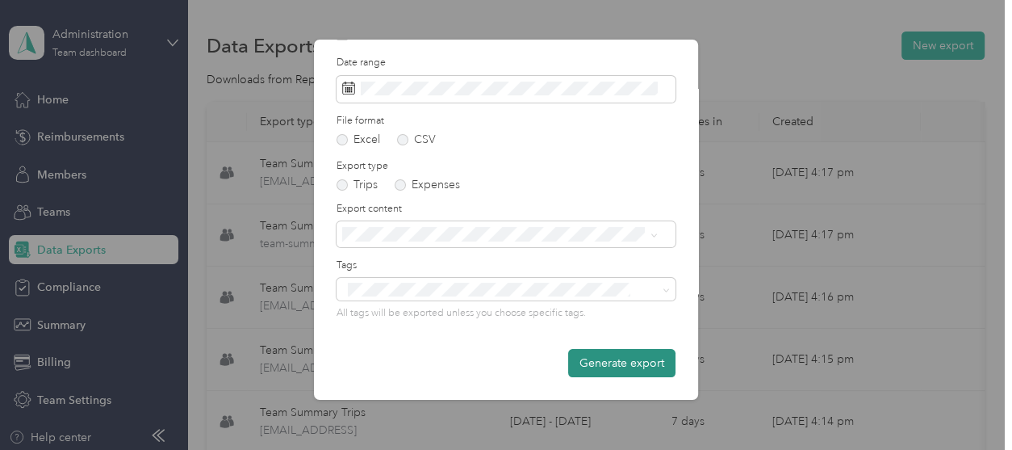
click at [597, 360] on button "Generate export" at bounding box center [621, 363] width 107 height 28
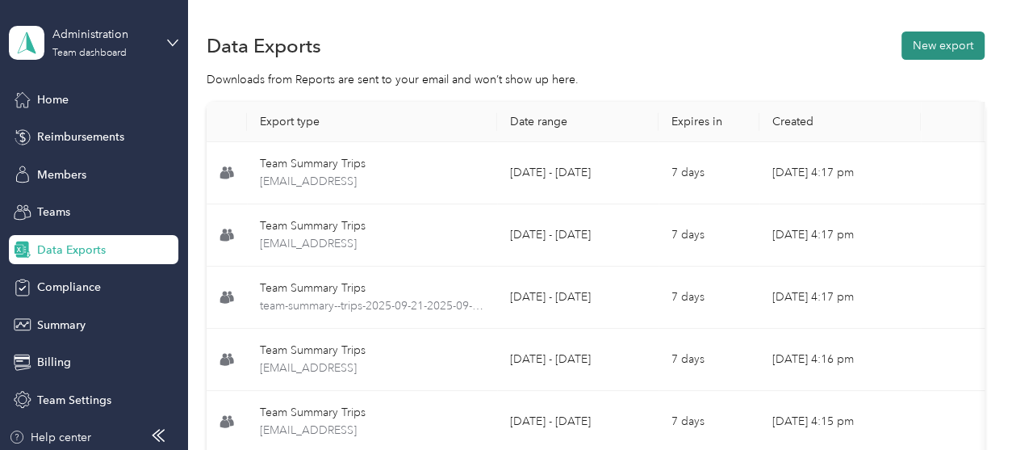
click at [928, 51] on button "New export" at bounding box center [943, 45] width 83 height 28
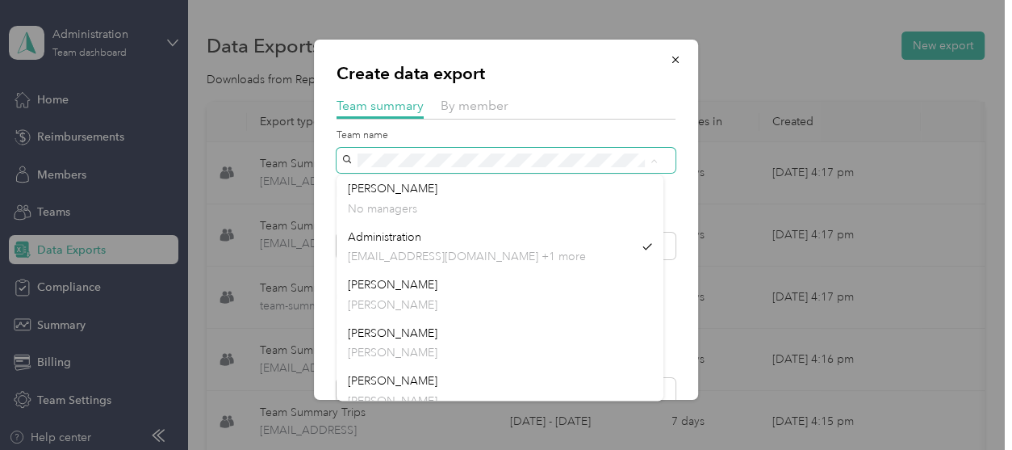
click at [327, 151] on div "Create data export Team summary By member Team name Include direct team members…" at bounding box center [506, 220] width 384 height 360
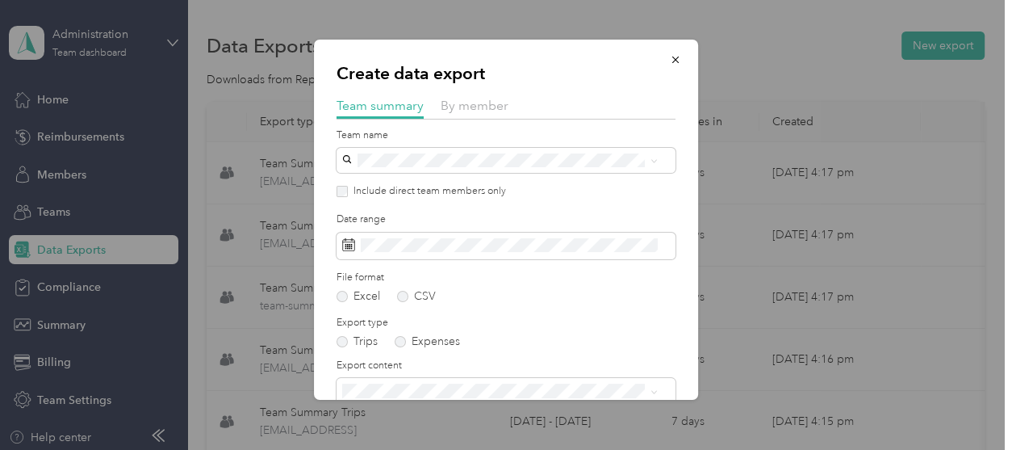
click at [356, 237] on span "[PERSON_NAME]" at bounding box center [393, 235] width 90 height 14
click at [427, 254] on span at bounding box center [506, 245] width 339 height 27
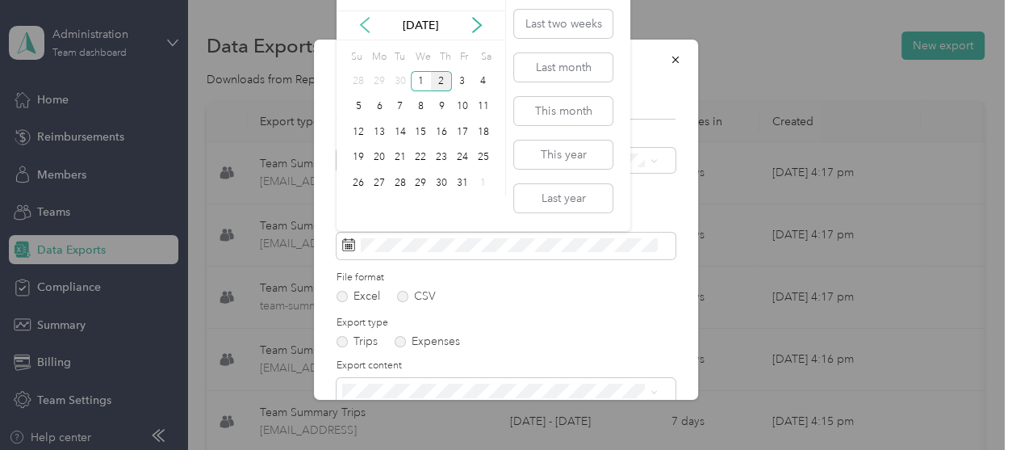
click at [364, 20] on icon at bounding box center [365, 25] width 8 height 15
click at [357, 156] on div "21" at bounding box center [358, 158] width 21 height 20
click at [404, 183] on div "30" at bounding box center [400, 183] width 21 height 20
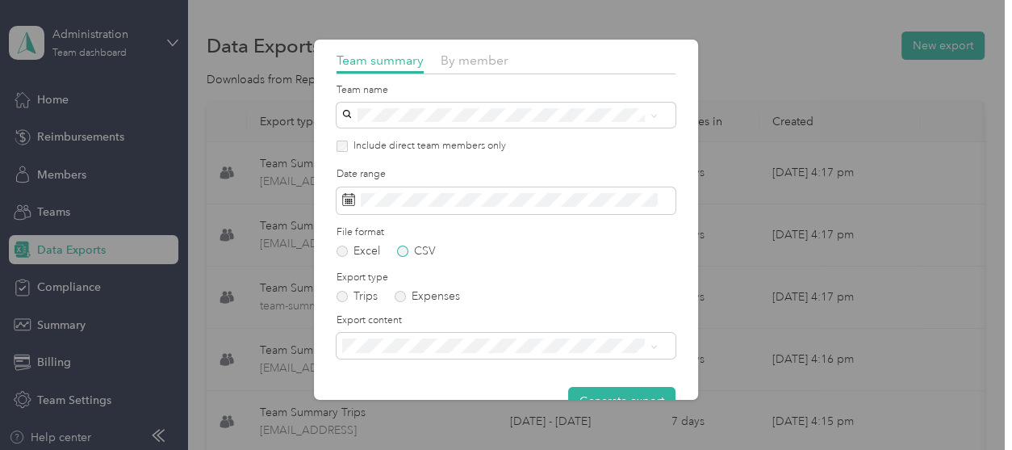
scroll to position [82, 0]
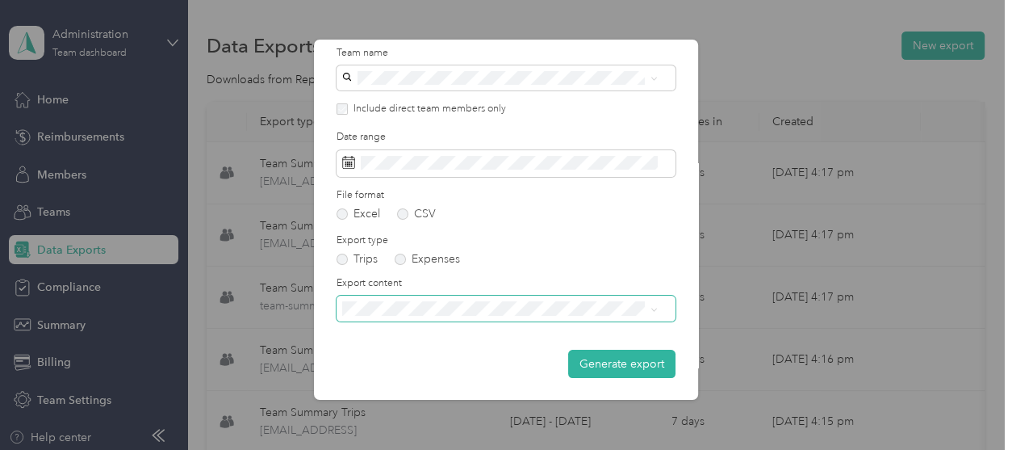
click at [396, 316] on span at bounding box center [506, 307] width 339 height 25
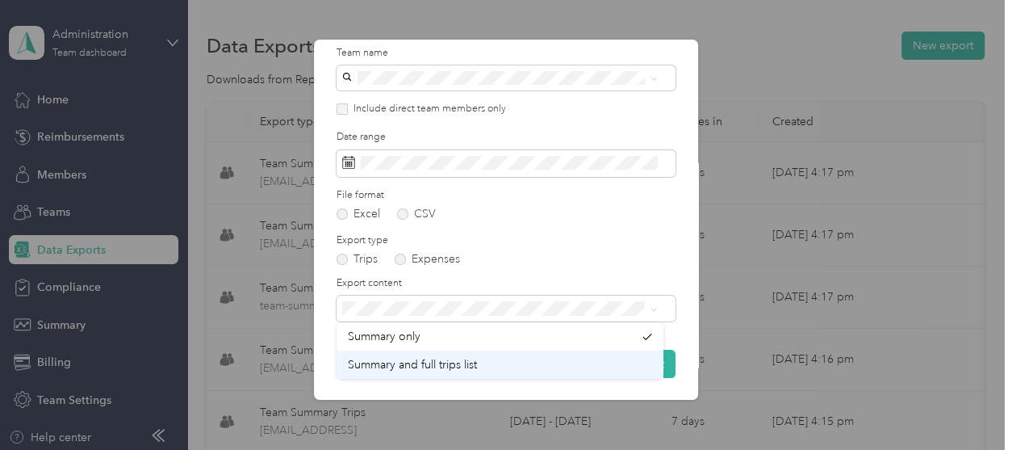
click at [388, 354] on li "Summary and full trips list" at bounding box center [500, 364] width 327 height 28
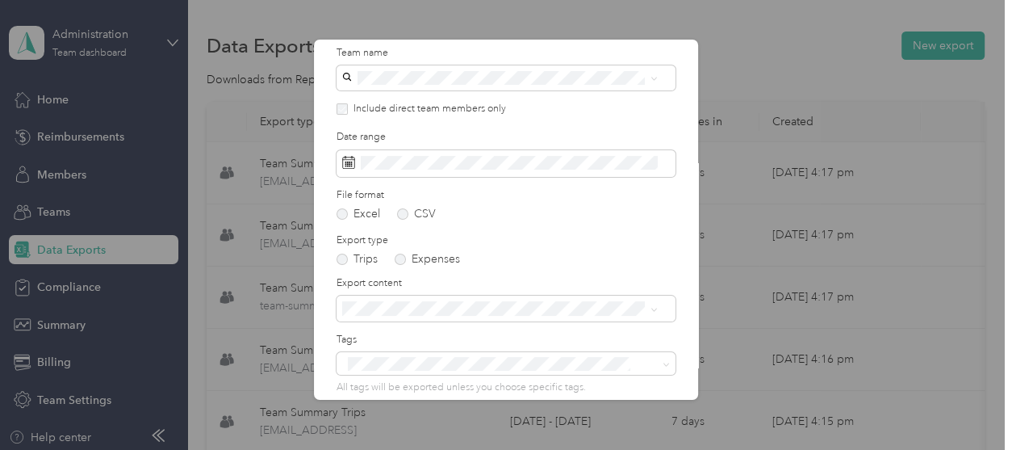
scroll to position [157, 0]
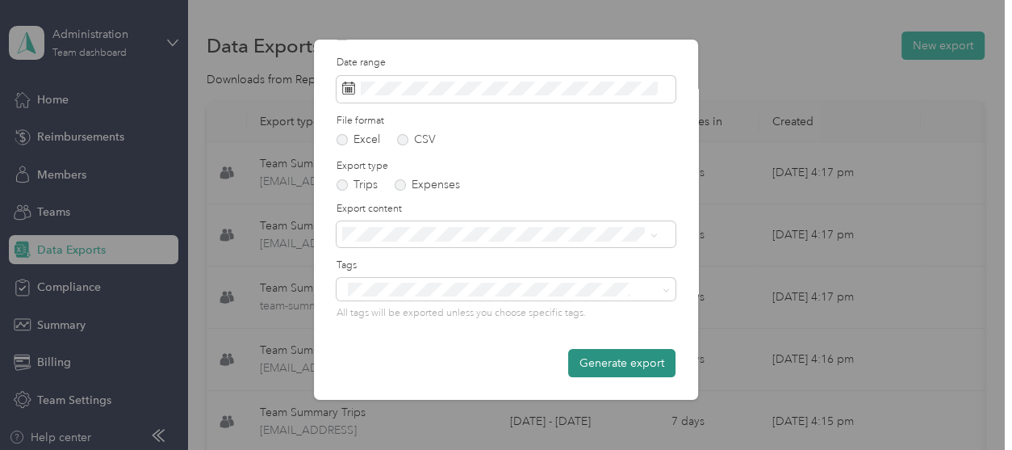
click at [616, 355] on button "Generate export" at bounding box center [621, 363] width 107 height 28
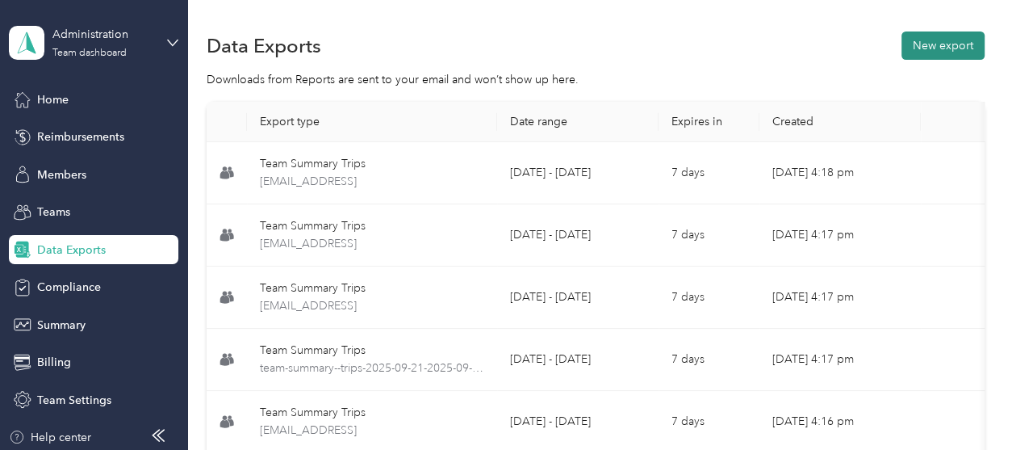
click at [943, 43] on button "New export" at bounding box center [943, 45] width 83 height 28
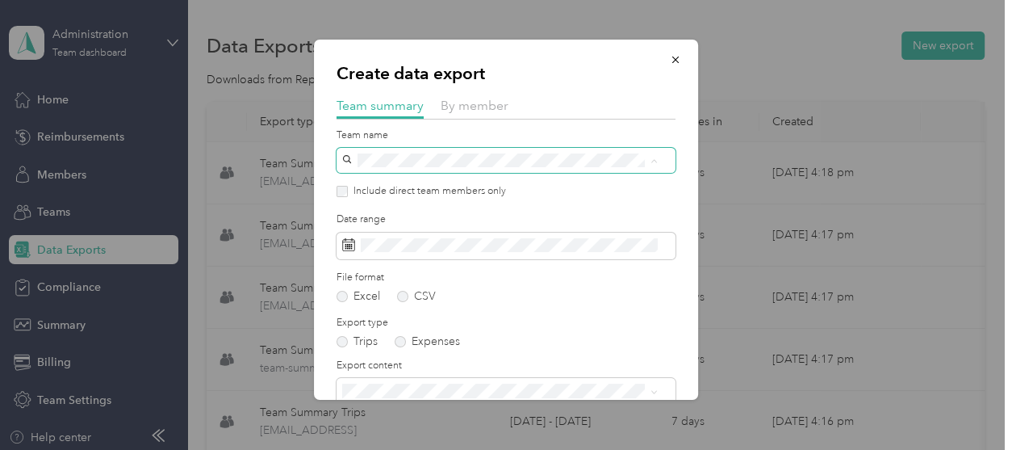
click at [345, 156] on span at bounding box center [506, 160] width 339 height 25
click at [388, 249] on p "[PERSON_NAME]" at bounding box center [500, 256] width 304 height 17
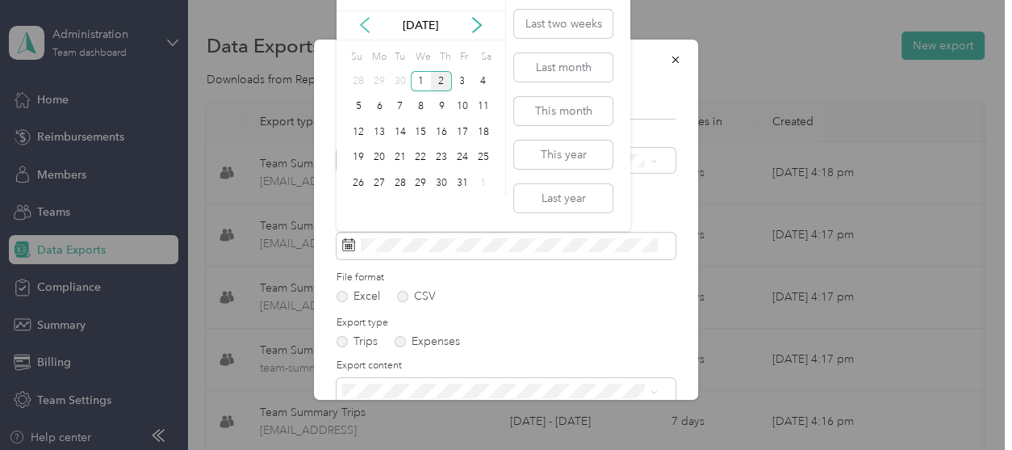
click at [362, 27] on icon at bounding box center [365, 25] width 16 height 16
click at [359, 159] on div "21" at bounding box center [358, 158] width 21 height 20
click at [401, 180] on div "30" at bounding box center [400, 183] width 21 height 20
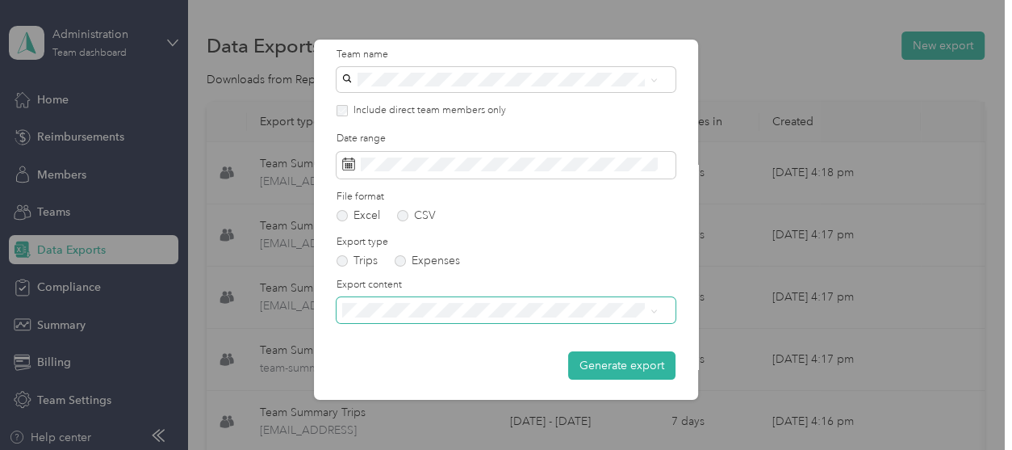
scroll to position [82, 0]
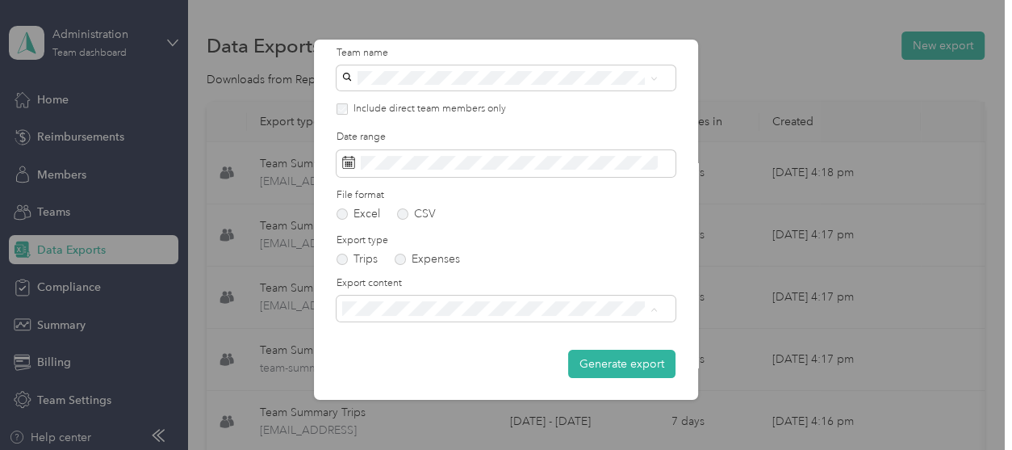
click at [438, 356] on div "Summary and full trips list" at bounding box center [500, 364] width 304 height 17
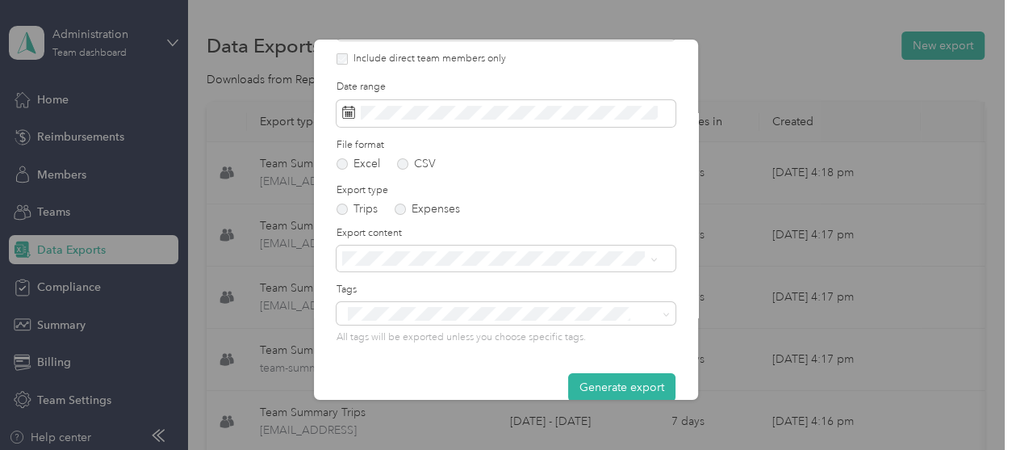
scroll to position [157, 0]
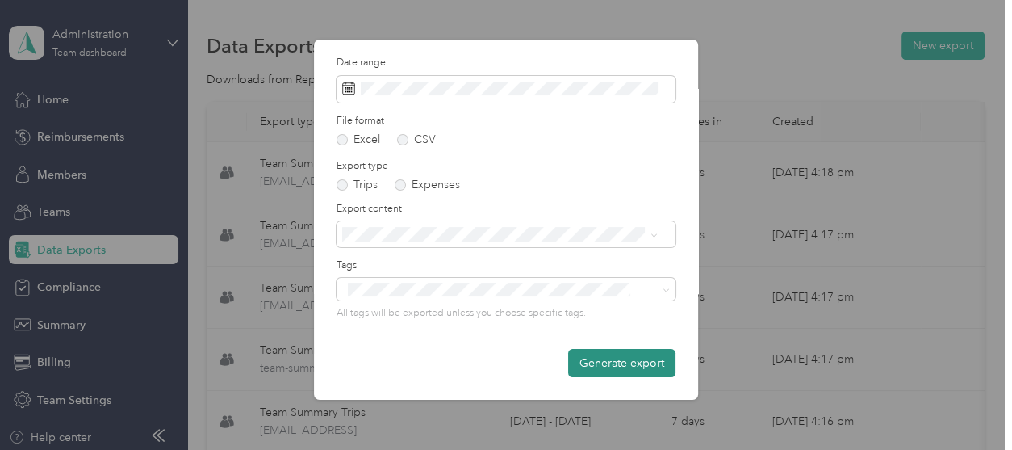
click at [593, 360] on button "Generate export" at bounding box center [621, 363] width 107 height 28
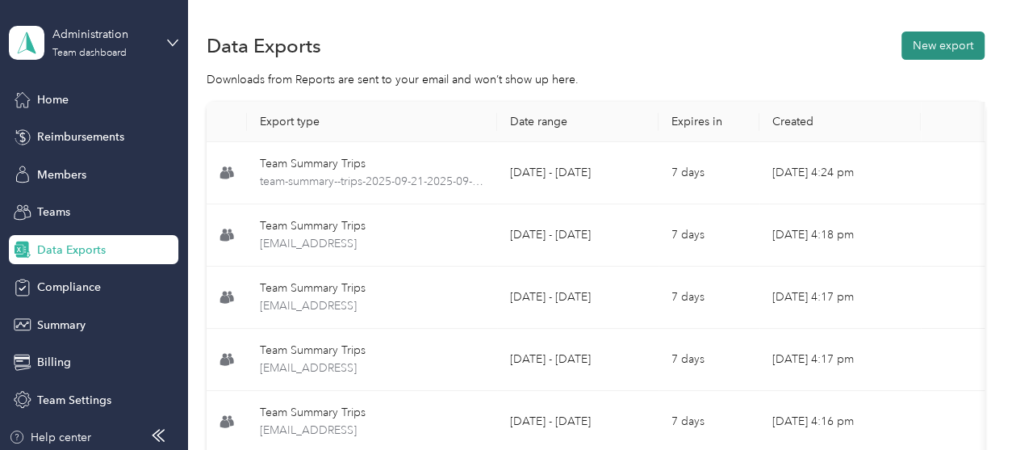
click at [927, 36] on button "New export" at bounding box center [943, 45] width 83 height 28
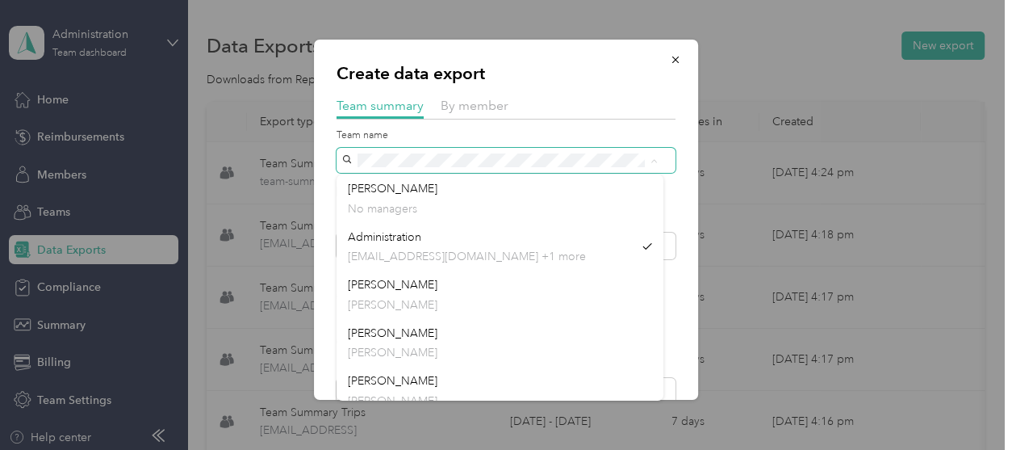
click at [343, 157] on span at bounding box center [506, 160] width 339 height 25
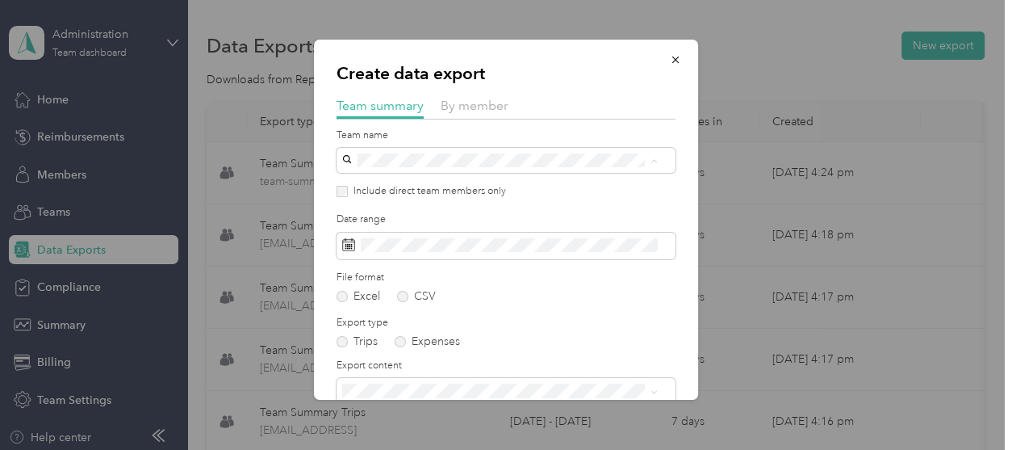
click at [349, 237] on span "[PERSON_NAME]" at bounding box center [393, 237] width 90 height 14
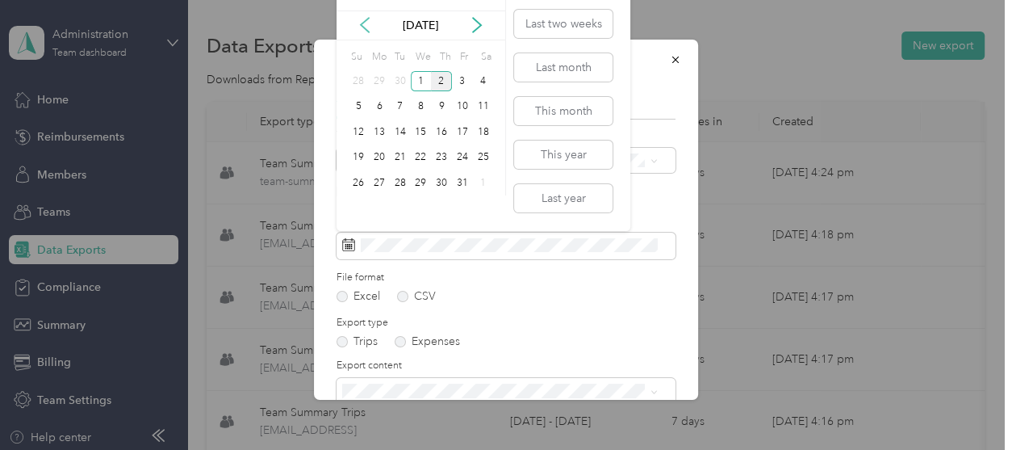
drag, startPoint x: 364, startPoint y: 23, endPoint x: 361, endPoint y: 51, distance: 27.6
click at [363, 23] on icon at bounding box center [365, 25] width 16 height 16
click at [358, 159] on div "21" at bounding box center [358, 158] width 21 height 20
click at [405, 185] on div "30" at bounding box center [400, 183] width 21 height 20
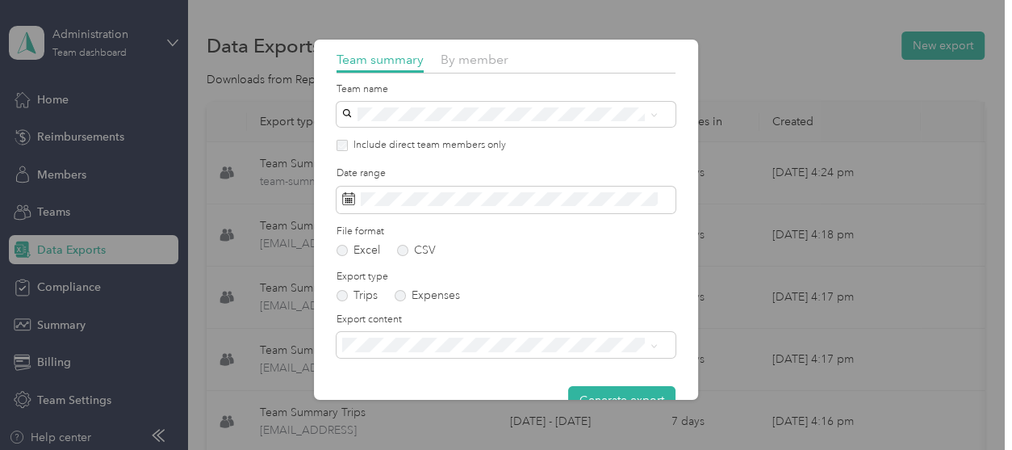
scroll to position [82, 0]
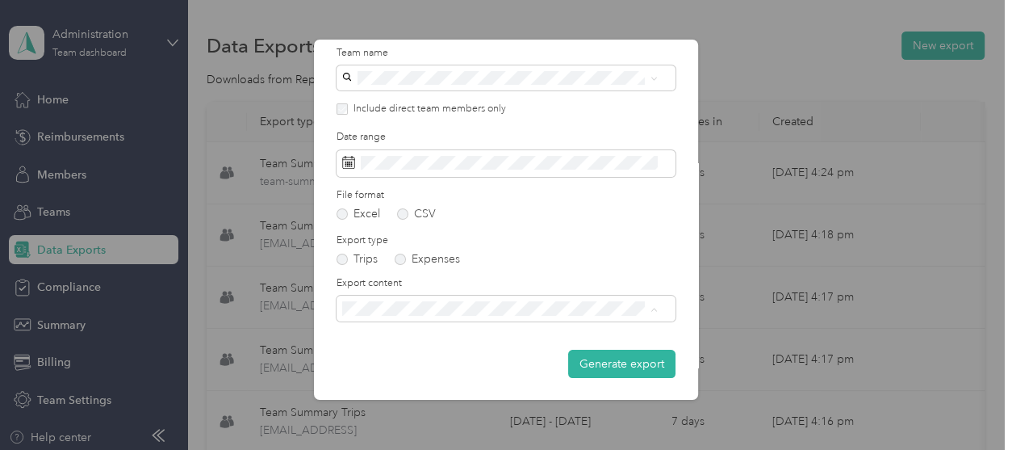
click at [412, 358] on span "Summary and full trips list" at bounding box center [412, 365] width 129 height 14
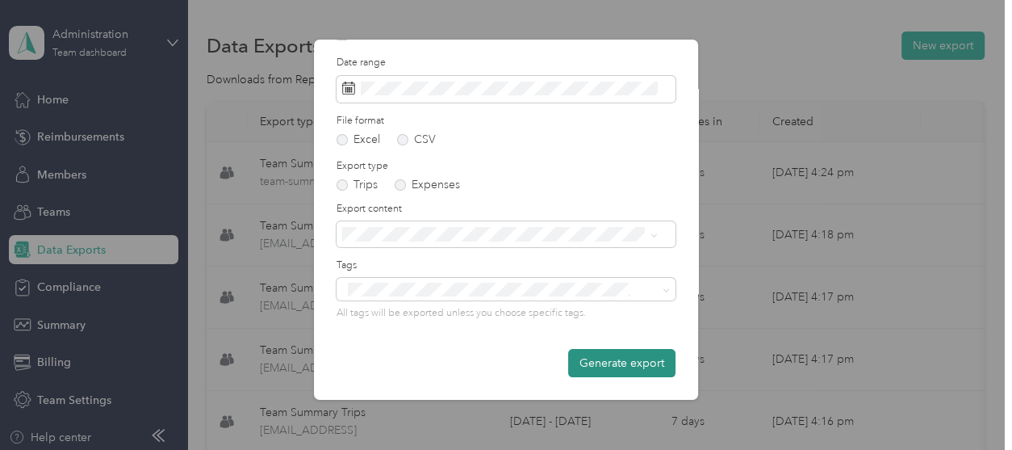
click at [606, 364] on button "Generate export" at bounding box center [621, 363] width 107 height 28
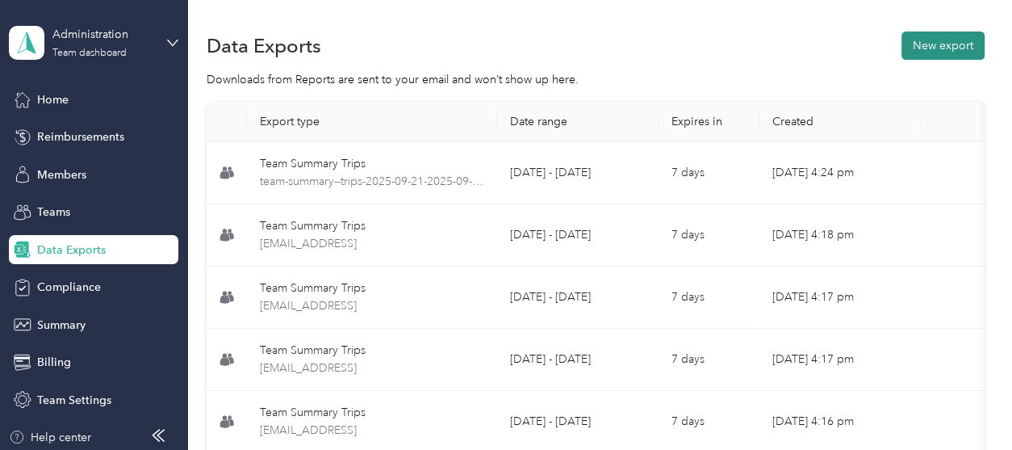
click at [923, 43] on button "New export" at bounding box center [943, 45] width 83 height 28
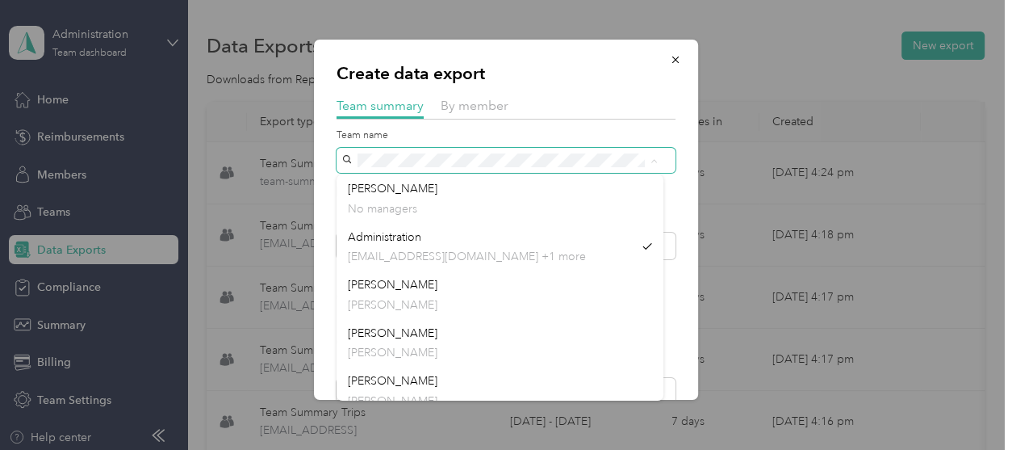
click at [327, 140] on div "Create data export Team summary By member Team name Include direct team members…" at bounding box center [506, 220] width 384 height 360
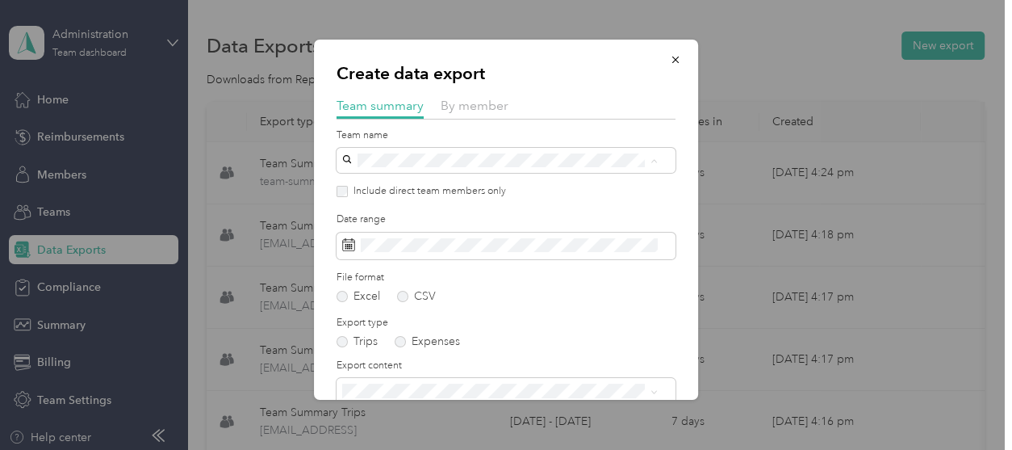
click at [350, 233] on span "[PERSON_NAME]" at bounding box center [393, 237] width 90 height 14
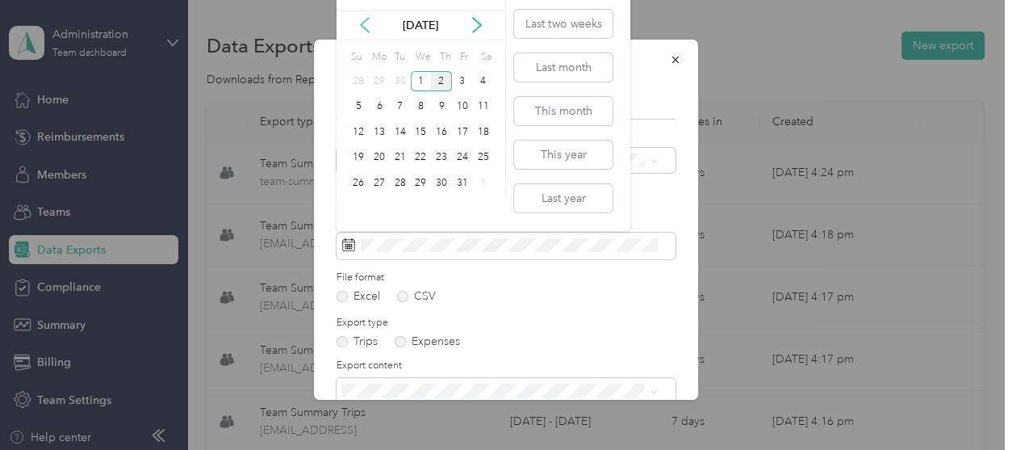
click at [365, 19] on icon at bounding box center [365, 25] width 16 height 16
click at [362, 153] on div "21" at bounding box center [358, 158] width 21 height 20
click at [406, 183] on div "30" at bounding box center [400, 183] width 21 height 20
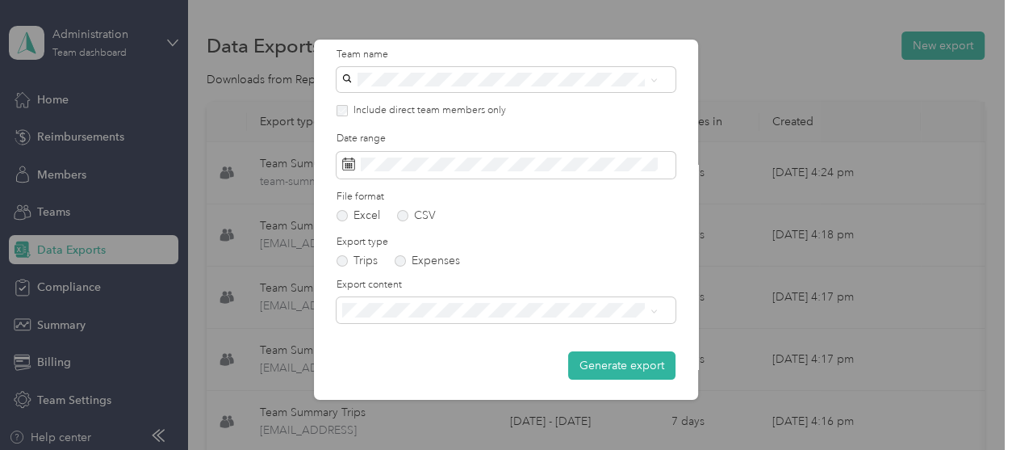
scroll to position [82, 0]
click at [413, 360] on span "Summary and full trips list" at bounding box center [412, 365] width 129 height 14
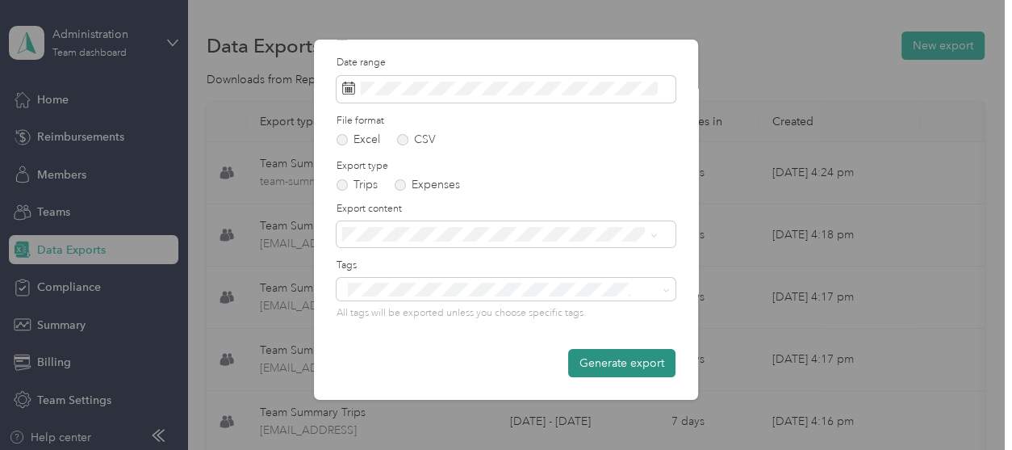
click at [588, 361] on button "Generate export" at bounding box center [621, 363] width 107 height 28
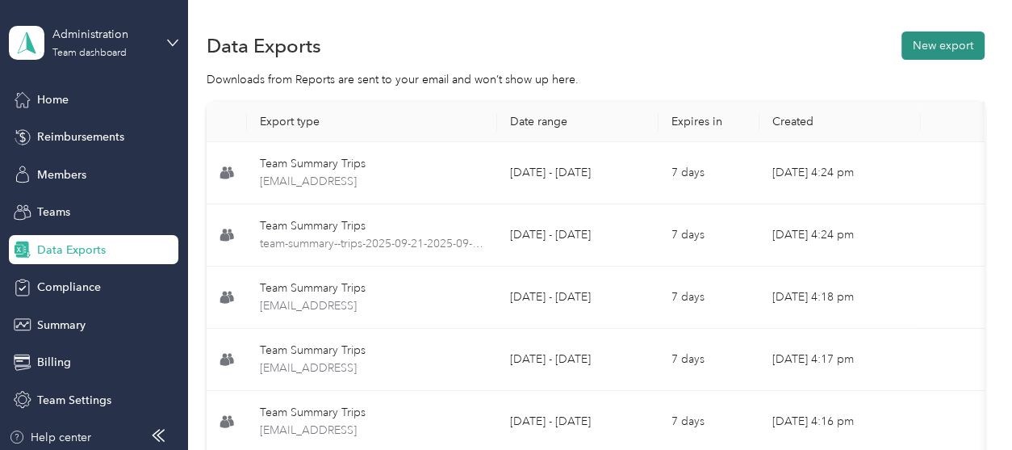
click at [952, 36] on button "New export" at bounding box center [943, 45] width 83 height 28
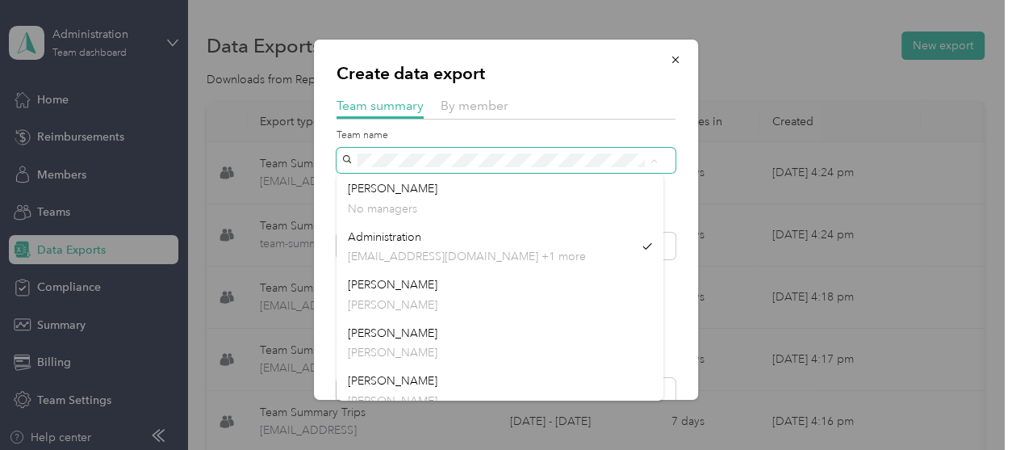
click at [324, 134] on div "Create data export Team summary By member Team name Include direct team members…" at bounding box center [506, 220] width 384 height 360
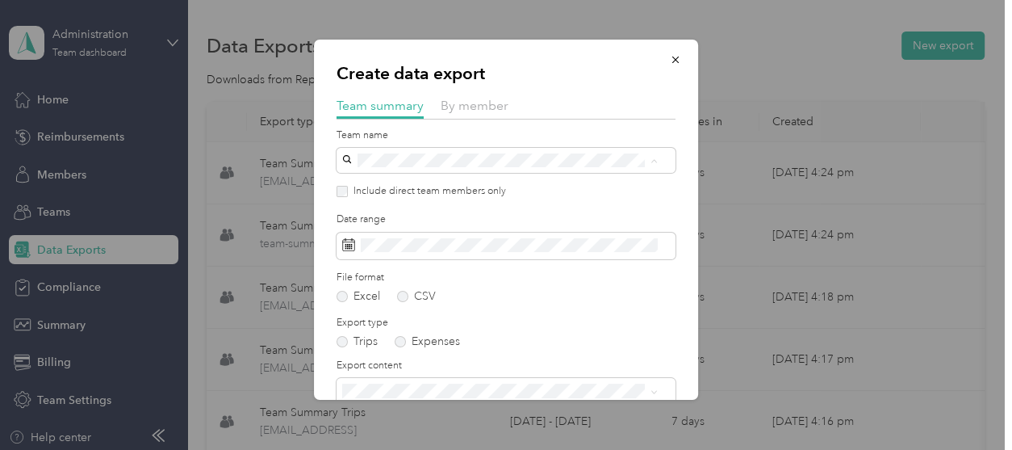
click at [387, 241] on div "[PERSON_NAME] [PERSON_NAME]" at bounding box center [500, 246] width 304 height 37
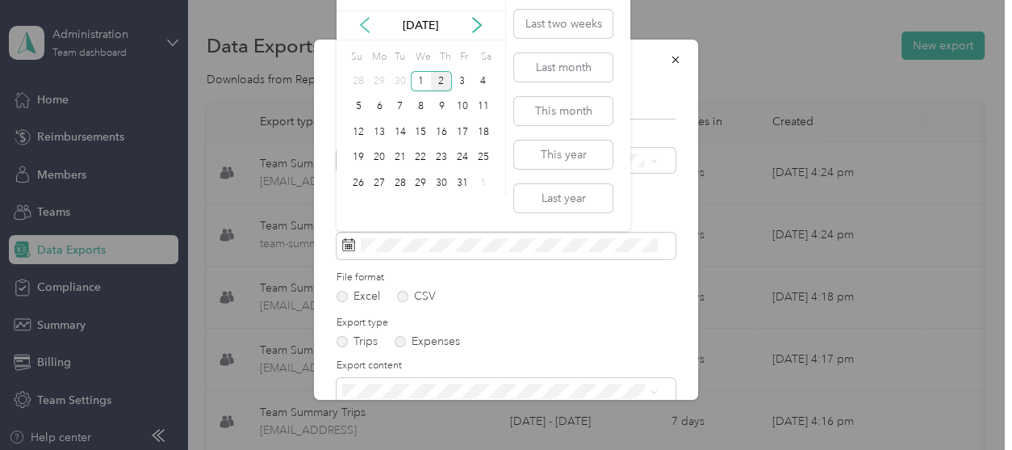
click at [366, 29] on icon at bounding box center [365, 25] width 8 height 15
click at [356, 156] on div "21" at bounding box center [358, 158] width 21 height 20
click at [404, 183] on div "30" at bounding box center [400, 183] width 21 height 20
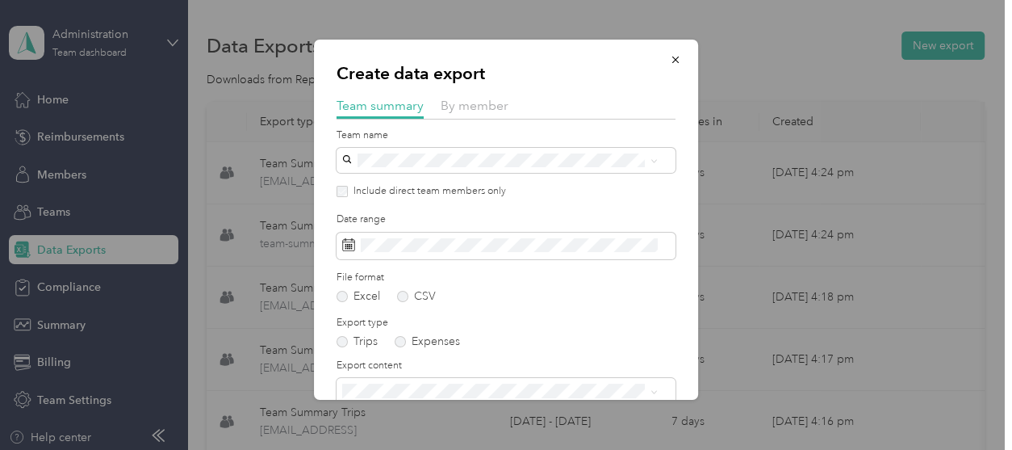
scroll to position [81, 0]
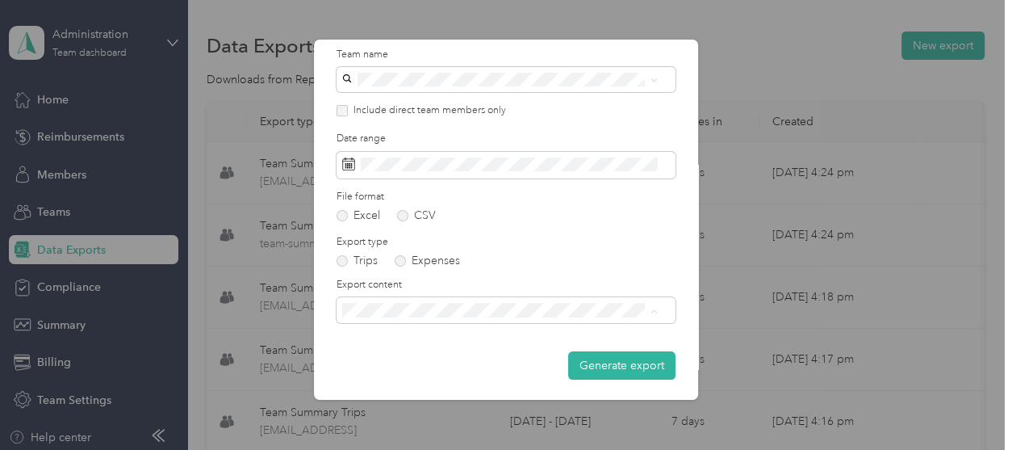
click at [424, 361] on span "Summary and full trips list" at bounding box center [412, 366] width 129 height 14
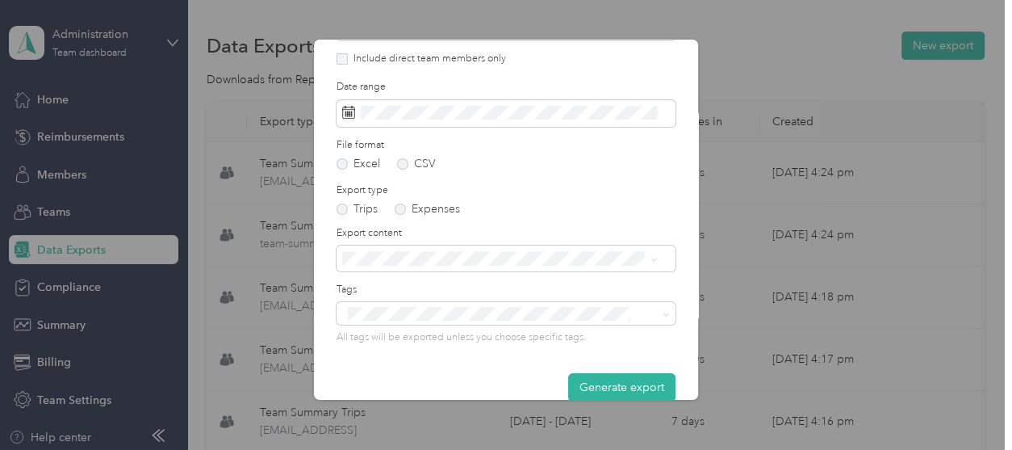
scroll to position [157, 0]
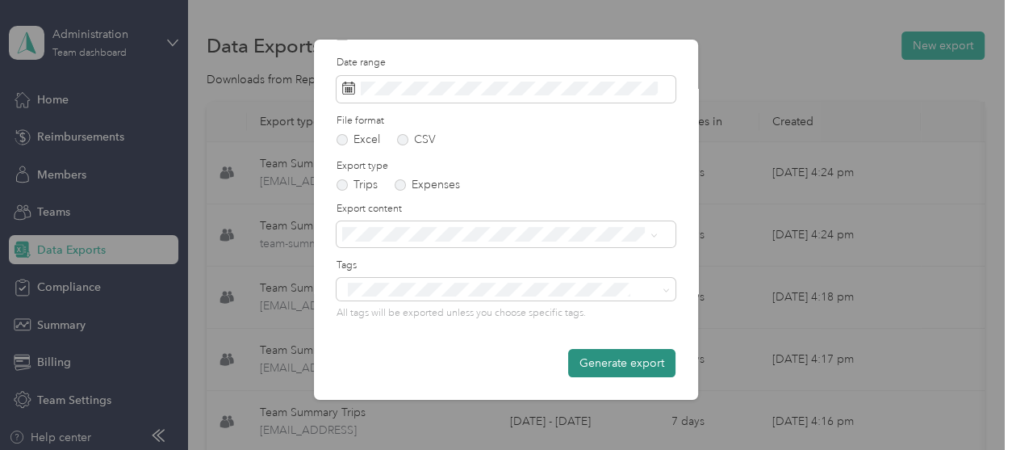
click at [596, 361] on button "Generate export" at bounding box center [621, 363] width 107 height 28
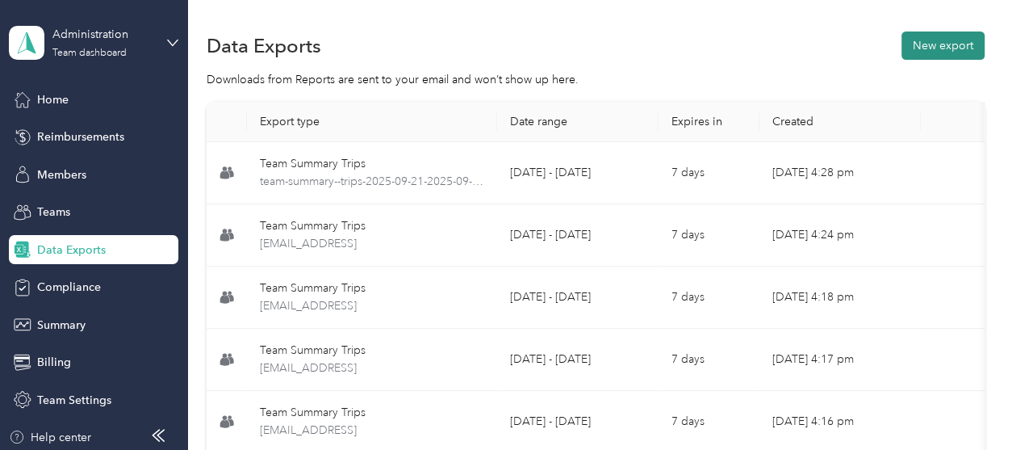
click at [939, 49] on button "New export" at bounding box center [943, 45] width 83 height 28
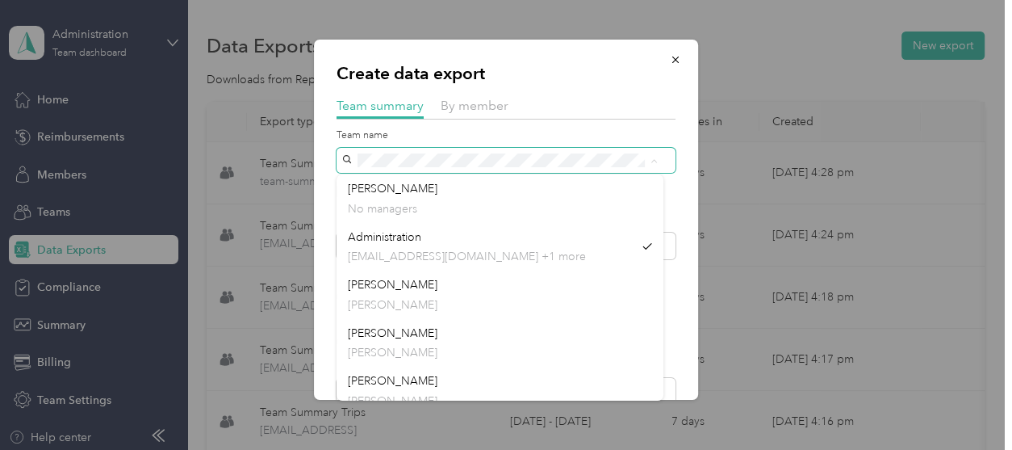
click at [346, 150] on span at bounding box center [506, 160] width 339 height 25
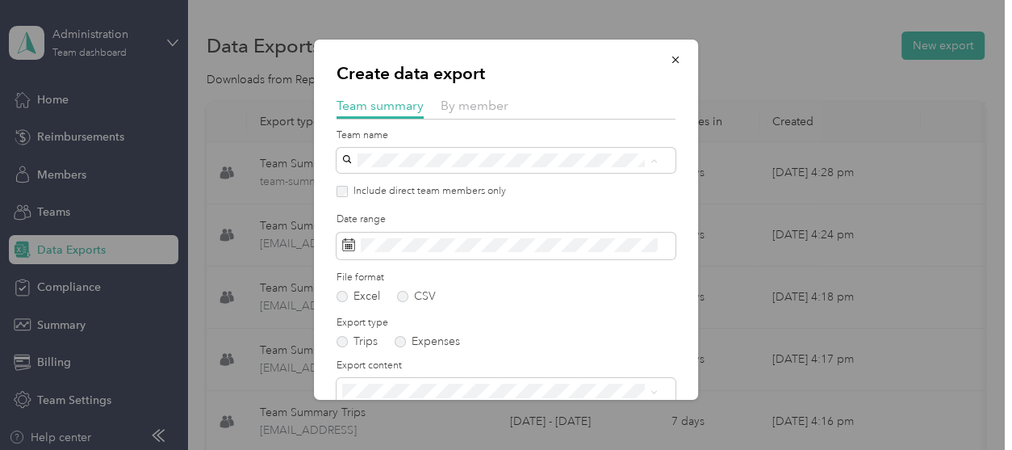
click at [361, 241] on span "[PERSON_NAME]" at bounding box center [393, 237] width 90 height 14
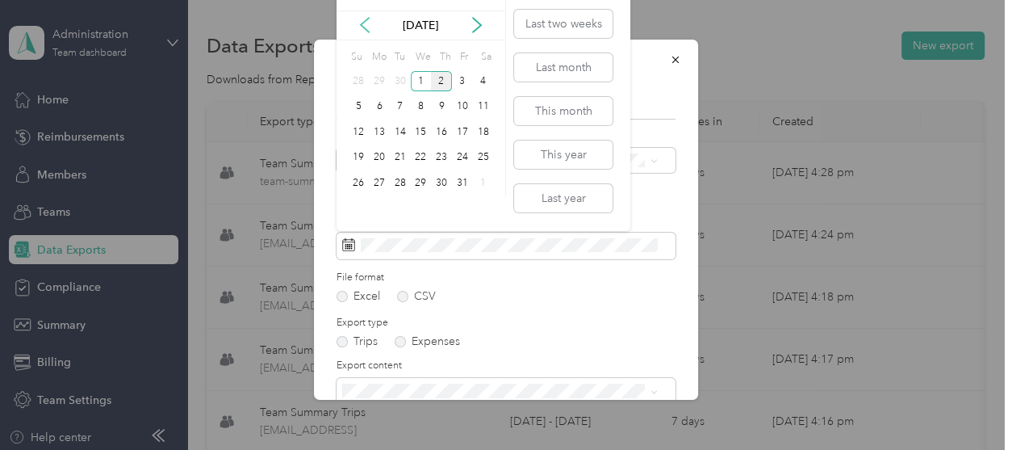
click at [362, 23] on icon at bounding box center [365, 25] width 8 height 15
click at [357, 160] on div "21" at bounding box center [358, 158] width 21 height 20
click at [396, 182] on div "30" at bounding box center [400, 183] width 21 height 20
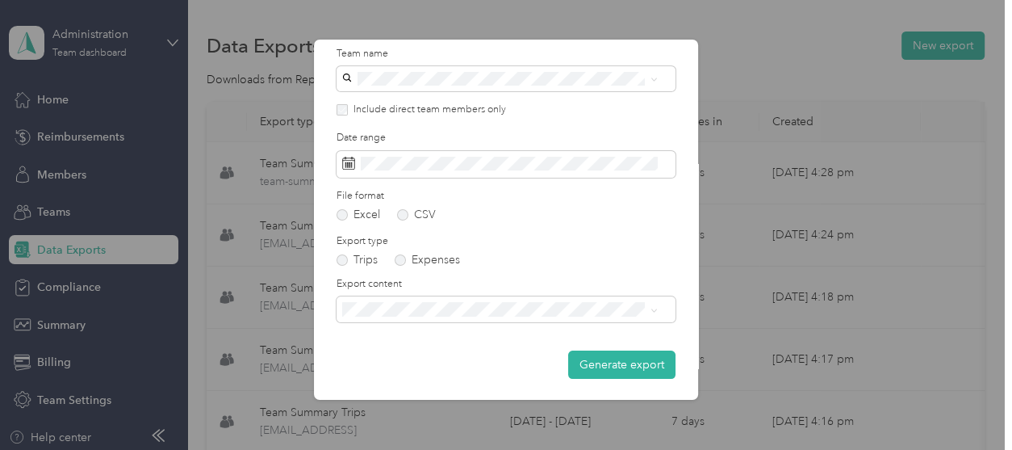
scroll to position [82, 0]
click at [410, 295] on span at bounding box center [506, 307] width 339 height 25
click at [412, 363] on span "Summary and full trips list" at bounding box center [412, 365] width 129 height 14
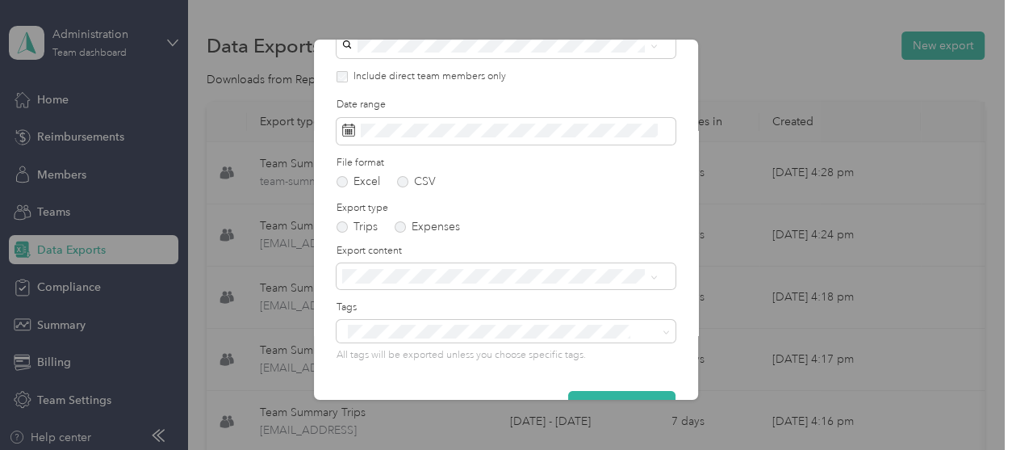
scroll to position [157, 0]
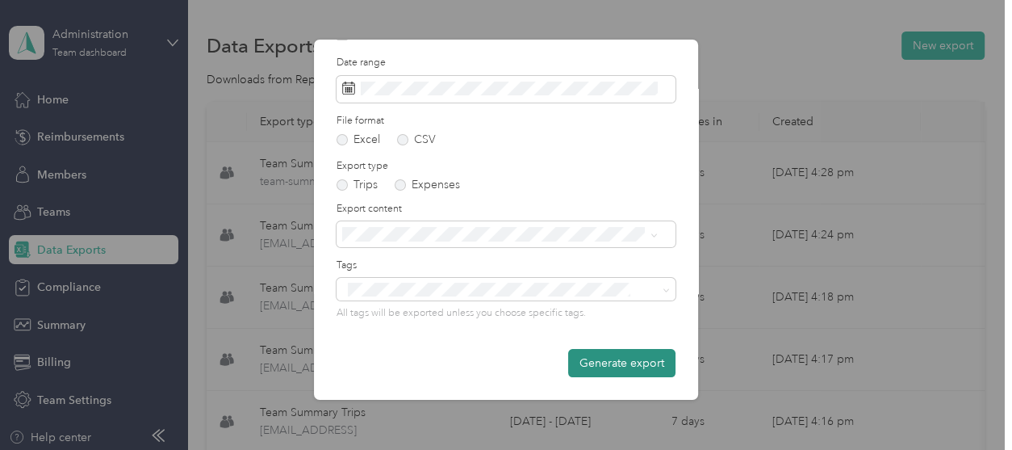
click at [592, 366] on button "Generate export" at bounding box center [621, 363] width 107 height 28
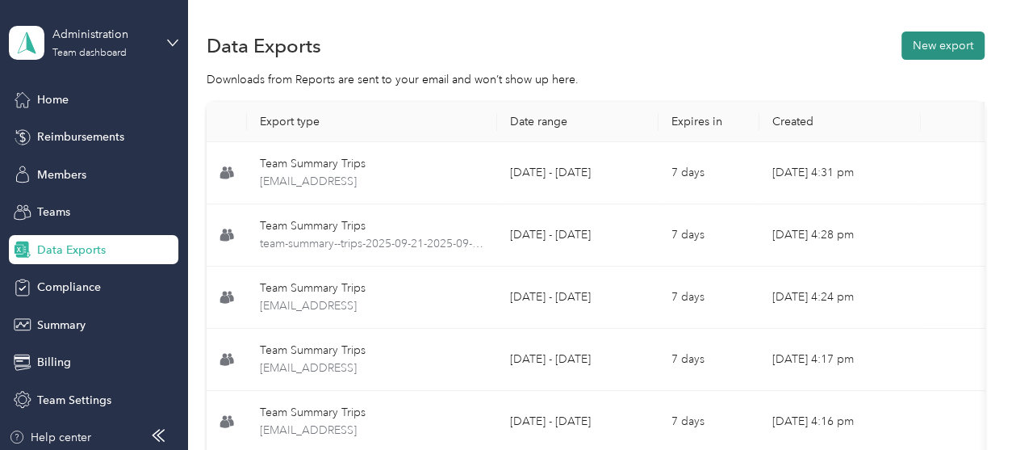
click at [935, 44] on button "New export" at bounding box center [943, 45] width 83 height 28
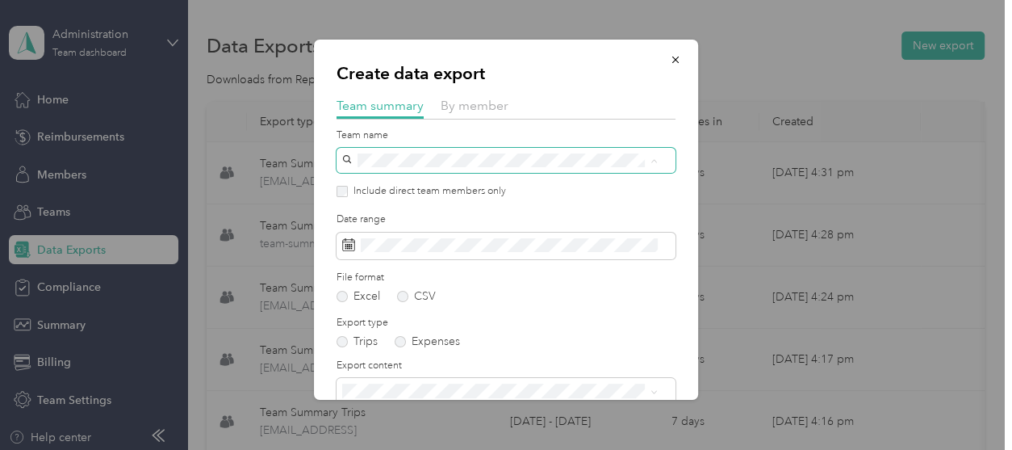
click at [342, 159] on span at bounding box center [506, 160] width 339 height 25
click at [381, 253] on p "[PERSON_NAME]" at bounding box center [500, 256] width 304 height 17
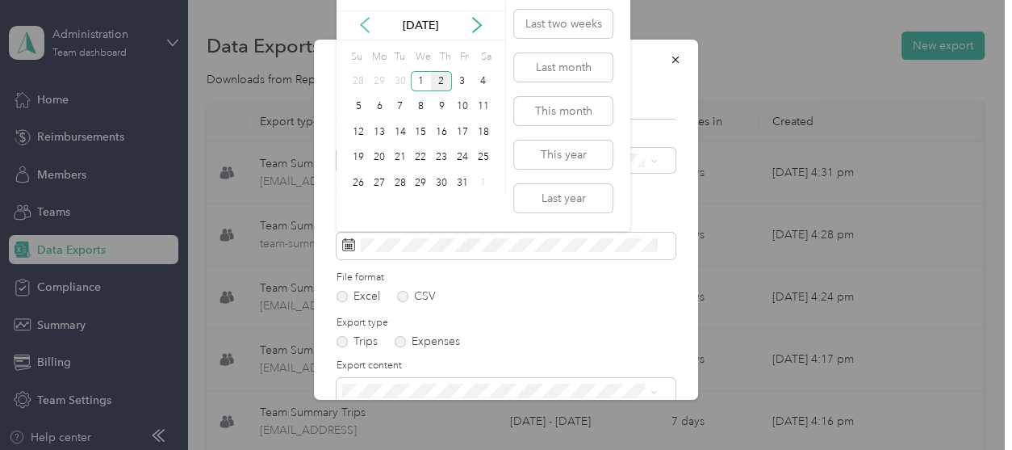
click at [358, 20] on icon at bounding box center [365, 25] width 16 height 16
click at [361, 159] on div "21" at bounding box center [358, 158] width 21 height 20
click at [400, 182] on div "30" at bounding box center [400, 183] width 21 height 20
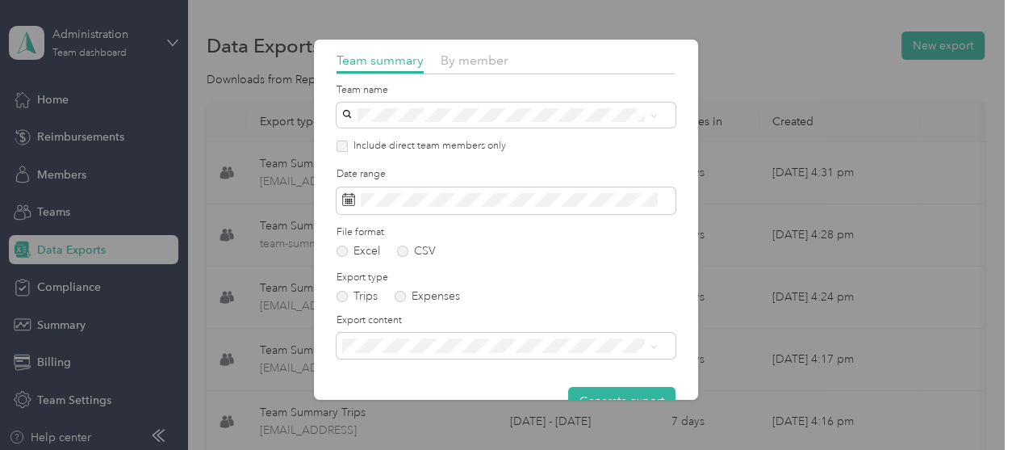
scroll to position [82, 0]
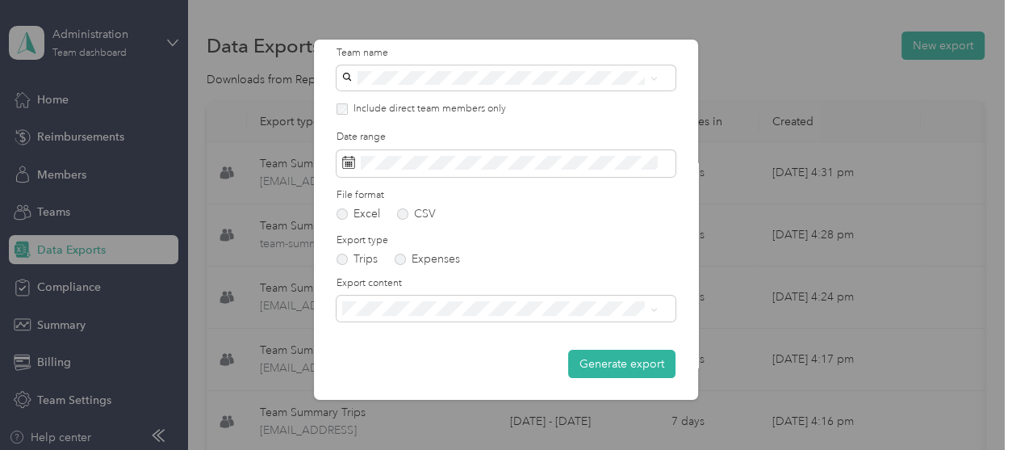
click at [400, 358] on span "Summary and full trips list" at bounding box center [412, 359] width 129 height 14
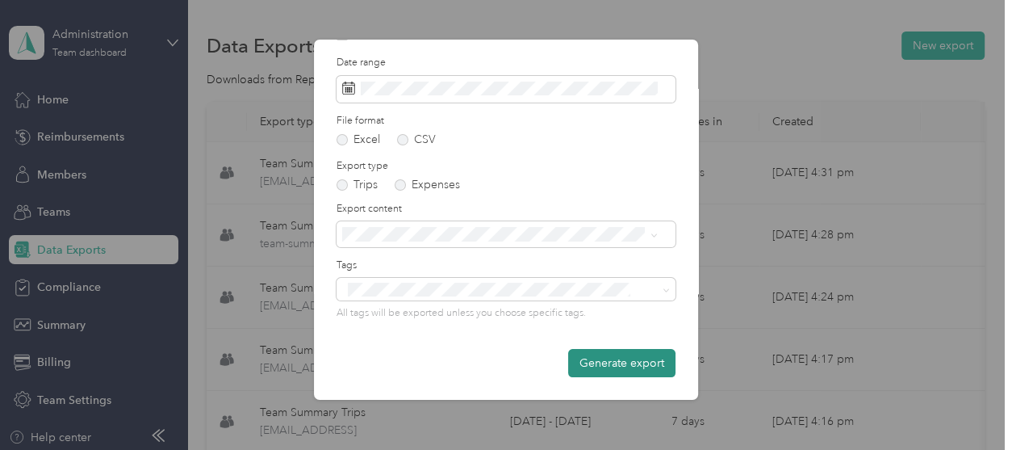
click at [575, 351] on button "Generate export" at bounding box center [621, 363] width 107 height 28
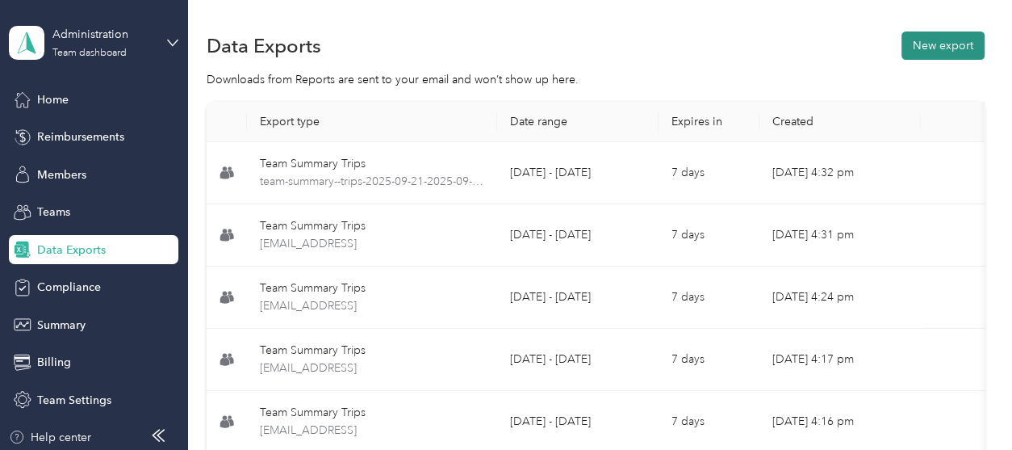
click at [950, 51] on button "New export" at bounding box center [943, 45] width 83 height 28
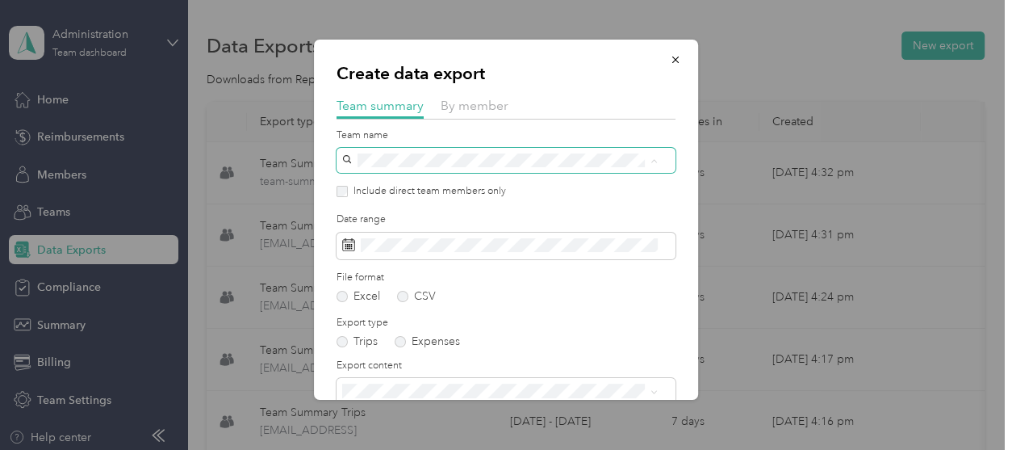
click at [313, 449] on div "Create data export Team summary By member Team name Include direct team members…" at bounding box center [502, 450] width 1004 height 0
click at [390, 226] on li "[PERSON_NAME] [PERSON_NAME]" at bounding box center [500, 242] width 327 height 48
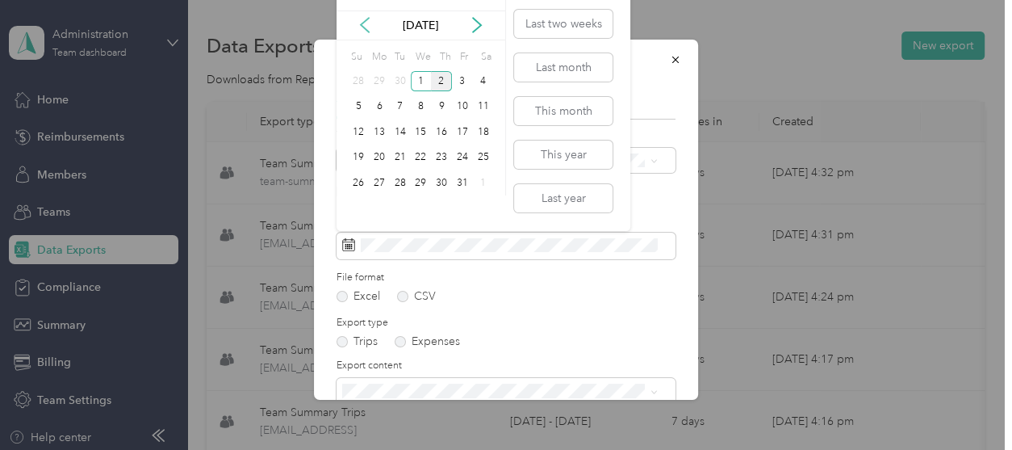
drag, startPoint x: 362, startPoint y: 22, endPoint x: 362, endPoint y: 43, distance: 21.0
click at [361, 22] on icon at bounding box center [365, 25] width 16 height 16
click at [356, 156] on div "21" at bounding box center [358, 158] width 21 height 20
click at [398, 178] on div "30" at bounding box center [400, 183] width 21 height 20
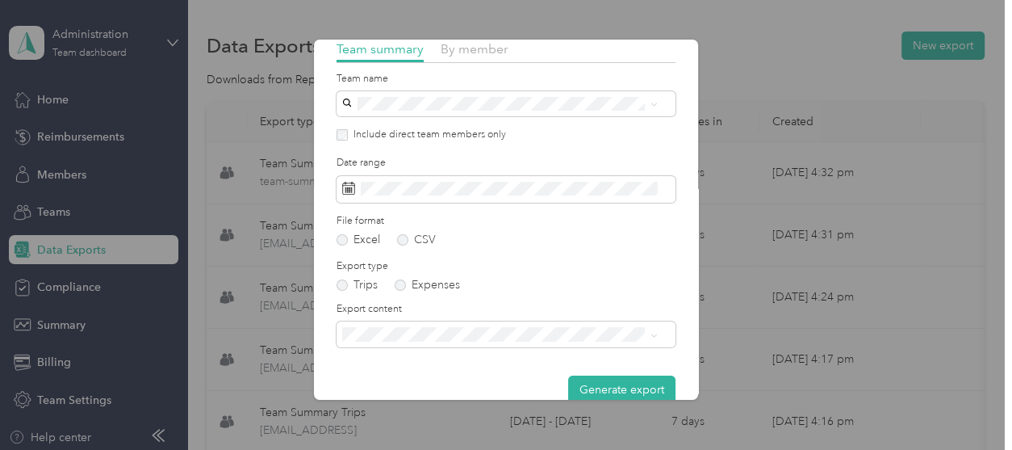
scroll to position [81, 0]
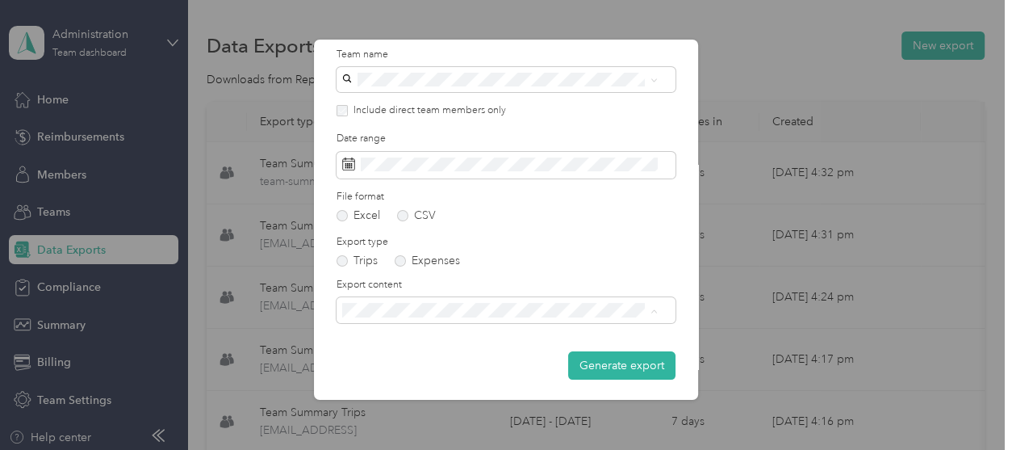
click at [453, 368] on div "Summary and full trips list" at bounding box center [500, 366] width 304 height 17
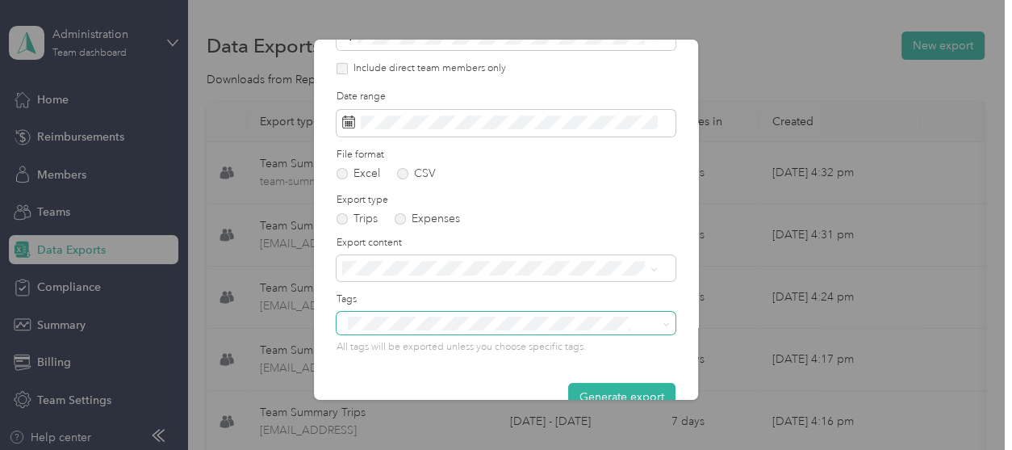
scroll to position [157, 0]
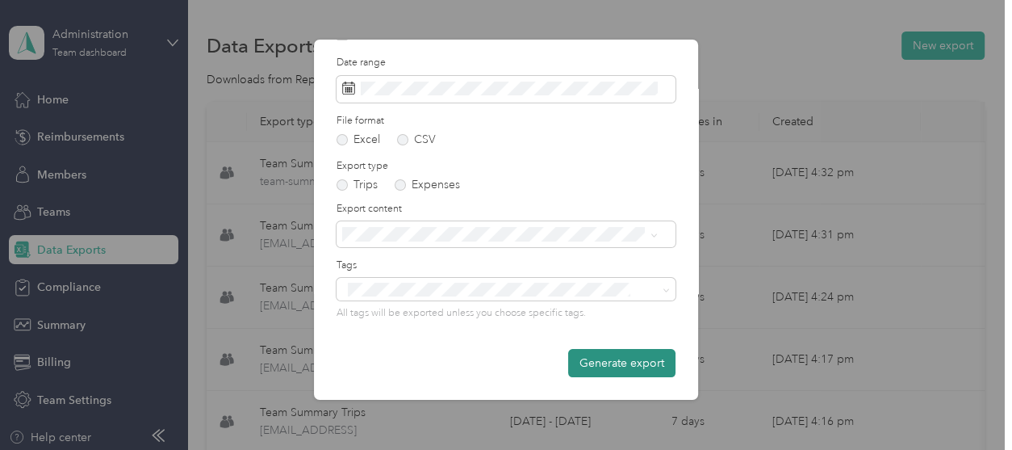
click at [575, 360] on button "Generate export" at bounding box center [621, 363] width 107 height 28
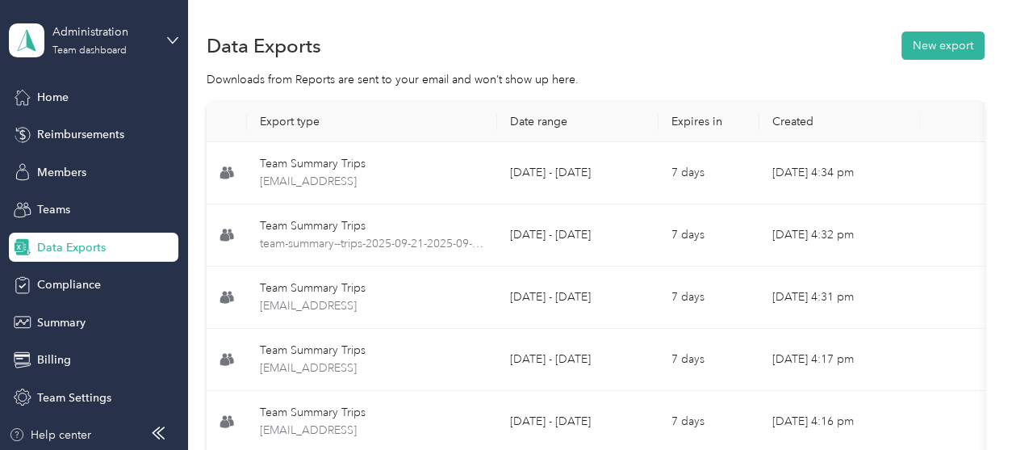
scroll to position [3, 0]
